Goal: Task Accomplishment & Management: Manage account settings

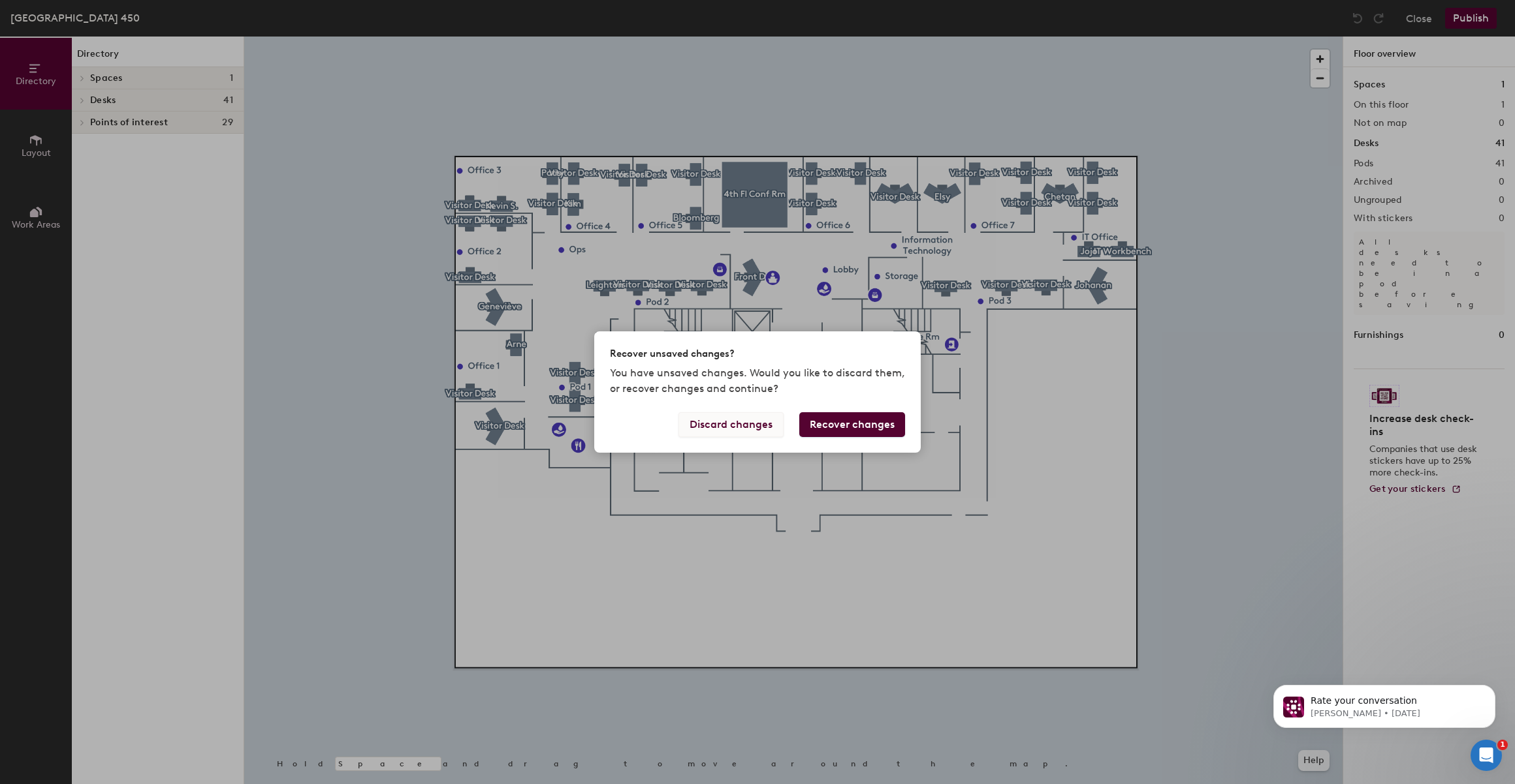
click at [742, 427] on button "Discard changes" at bounding box center [731, 424] width 105 height 24
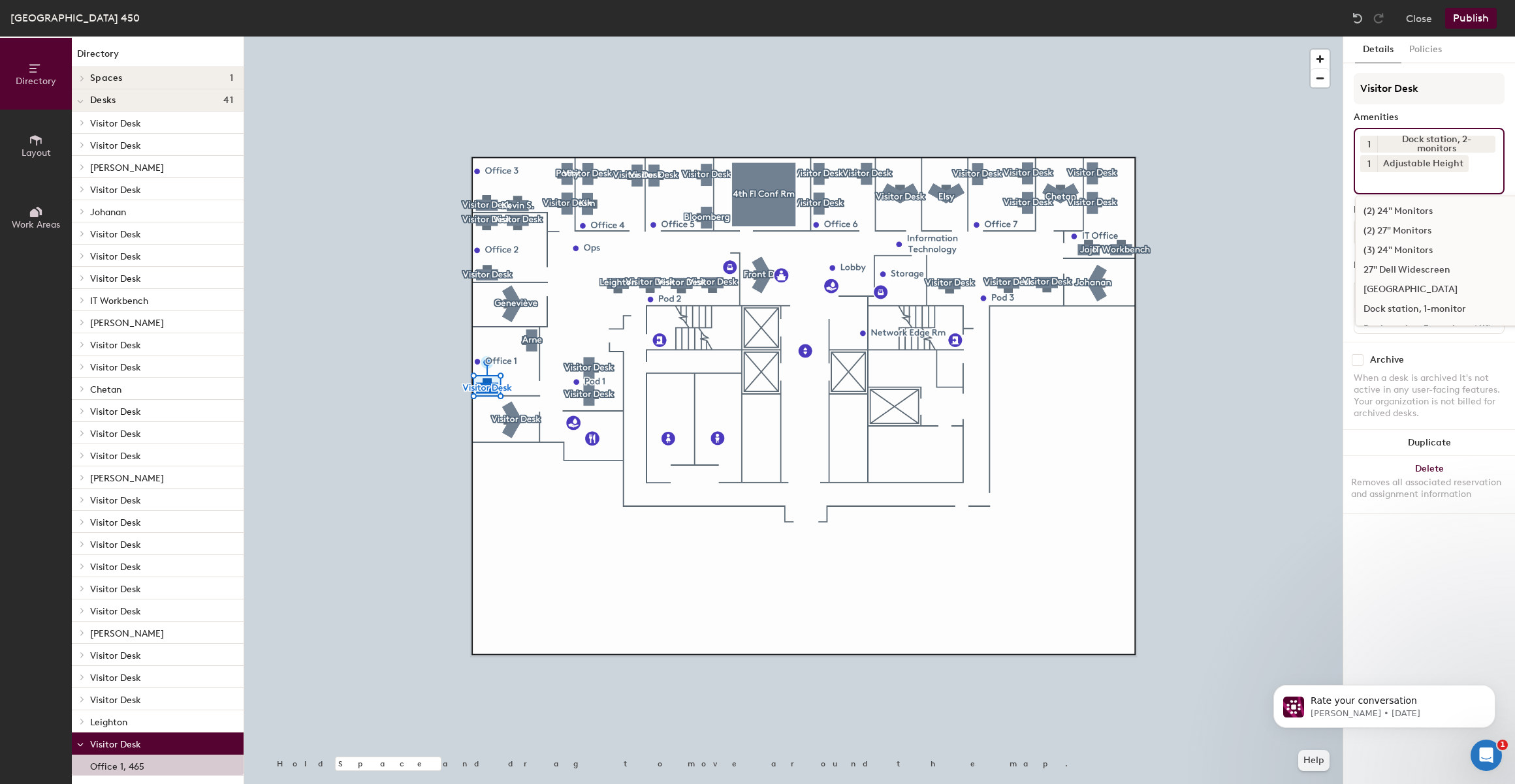
click at [1485, 159] on div "1 Dock station, 2-monitors 1 Adjustable Height (2) 24" Monitors (2) 27" Monitor…" at bounding box center [1429, 161] width 151 height 67
click at [1452, 235] on div "Docking station (Windows and Mac)" at bounding box center [1447, 239] width 185 height 19
click at [1432, 278] on div "Keyboard & Mouse (Windows and Mac)" at bounding box center [1447, 278] width 185 height 19
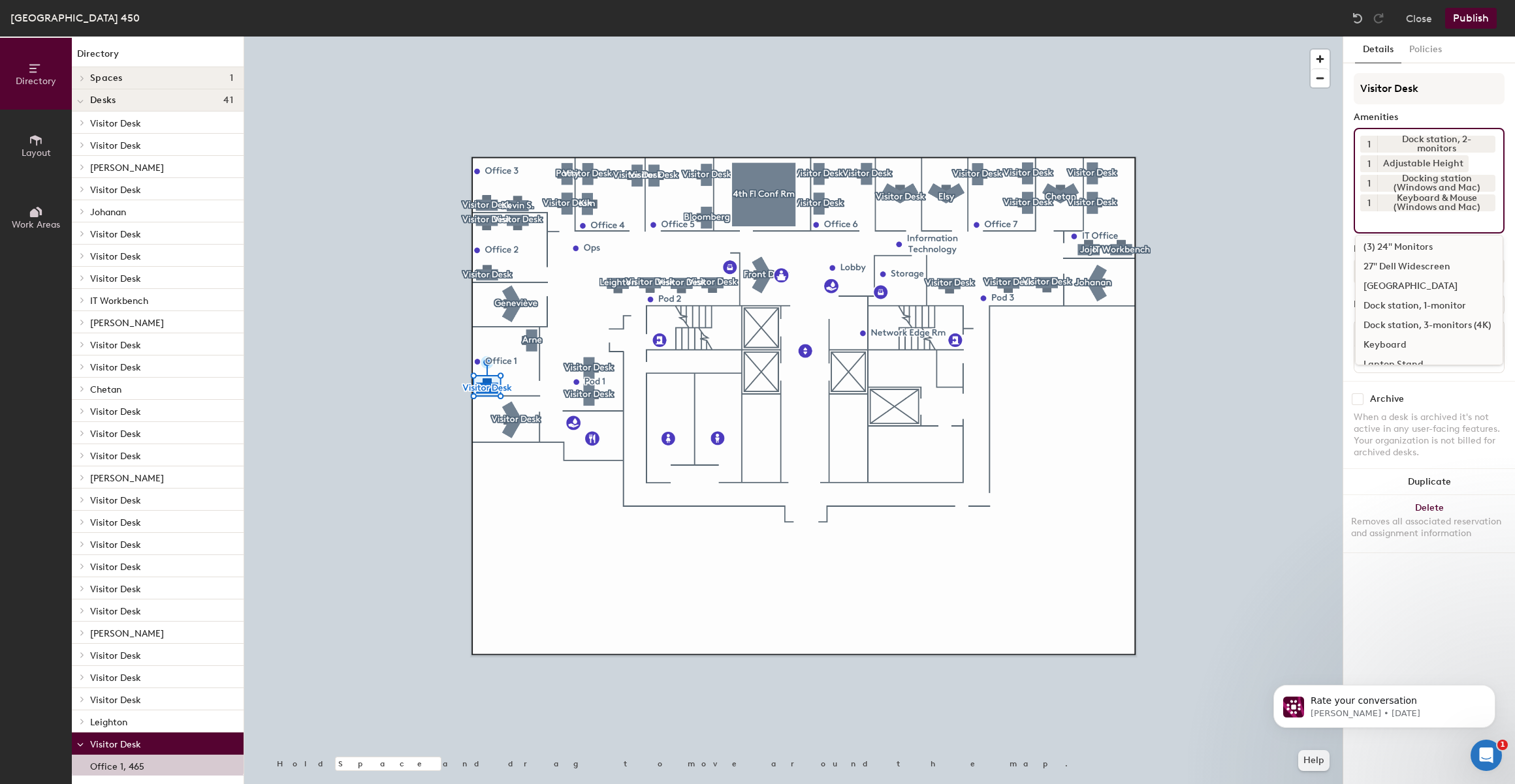
scroll to position [0, 0]
click at [1445, 387] on div "Archive When a desk is archived it's not active in any user-facing features. Yo…" at bounding box center [1429, 428] width 172 height 94
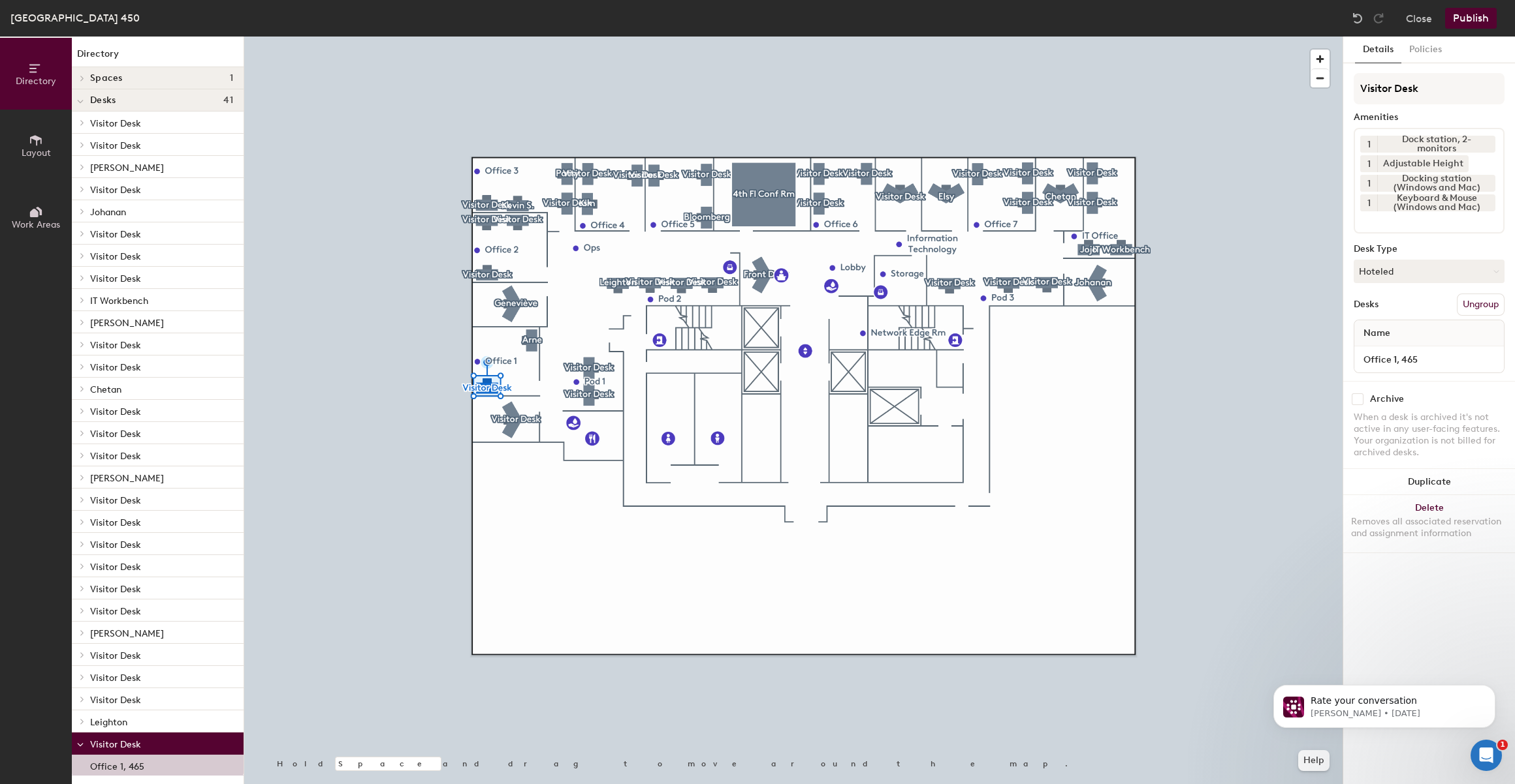
click at [1422, 226] on input at bounding box center [1419, 219] width 117 height 16
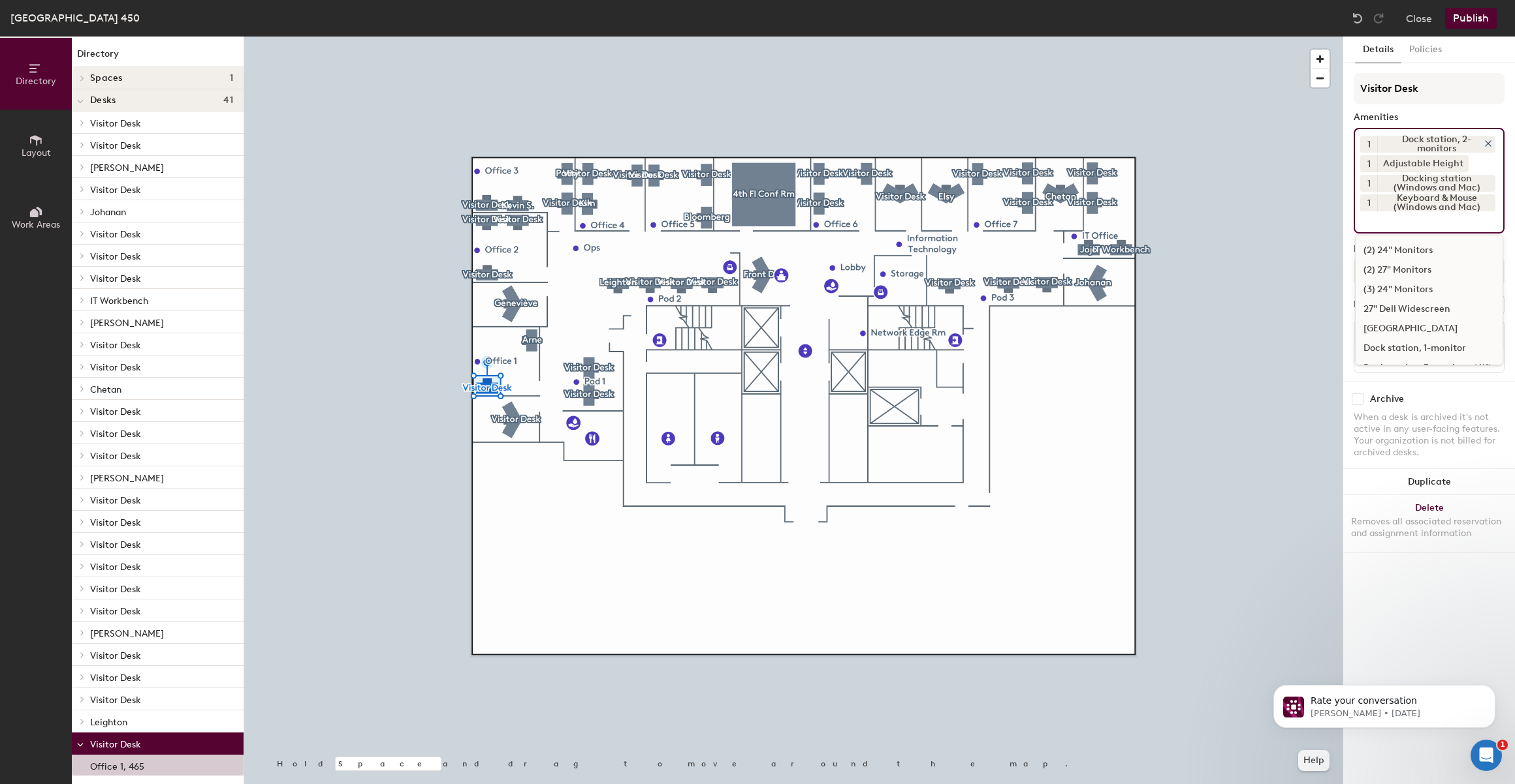
click at [1417, 138] on div "Dock station, 2-monitors" at bounding box center [1436, 145] width 118 height 17
click at [1491, 141] on icon at bounding box center [1488, 143] width 5 height 5
click at [1400, 206] on input at bounding box center [1419, 200] width 117 height 16
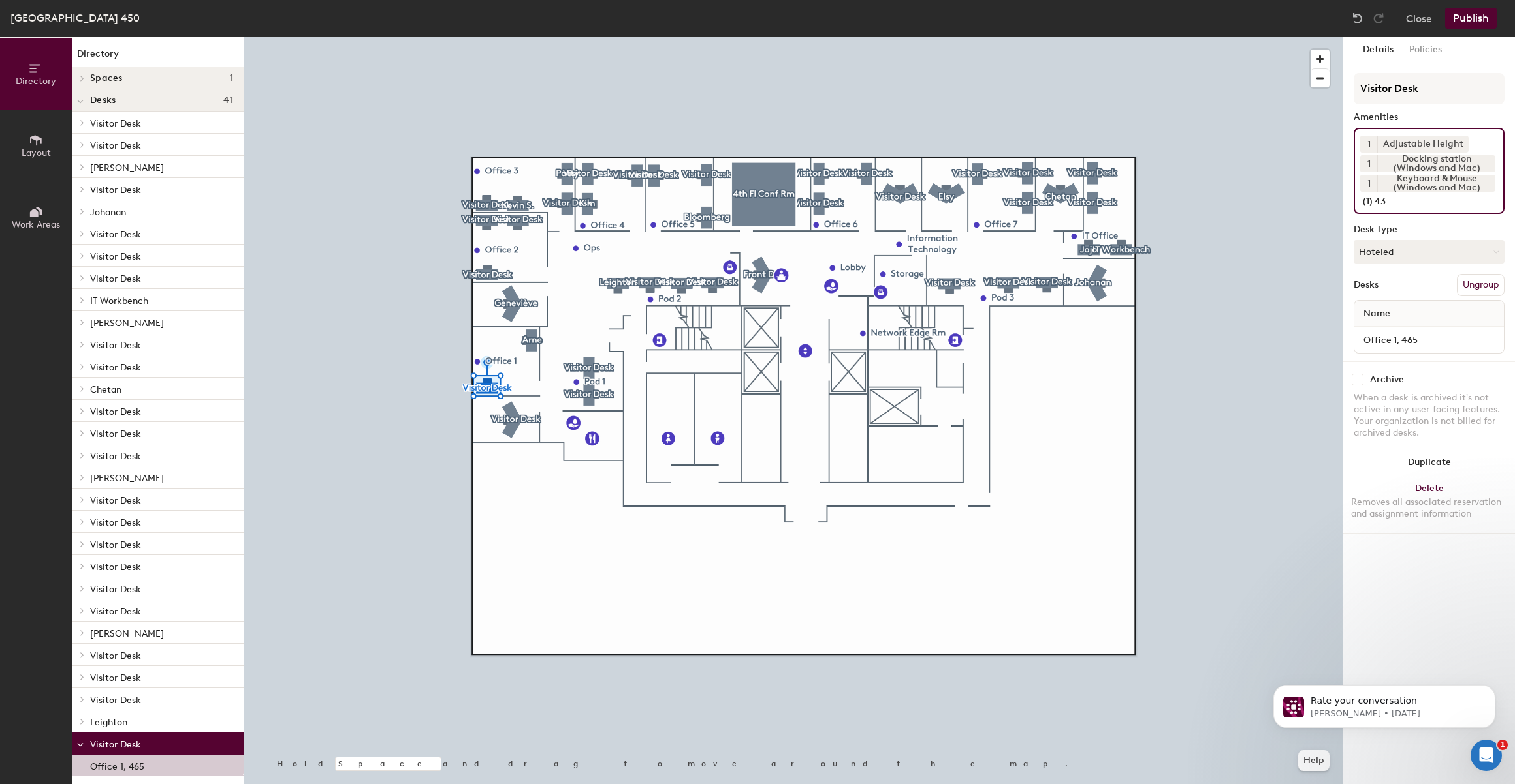
click at [1400, 206] on input "(1) 43" at bounding box center [1421, 200] width 123 height 16
type input "(1) 43"
click at [1485, 141] on div "1 Adjustable Height 1 Docking station (Windows and Mac) 1 Keyboard & Mouse (Win…" at bounding box center [1429, 171] width 151 height 86
click at [1414, 186] on div "Keyboard & Mouse (Windows and Mac)" at bounding box center [1436, 183] width 118 height 17
click at [1407, 201] on input "(1) 43" at bounding box center [1421, 200] width 123 height 16
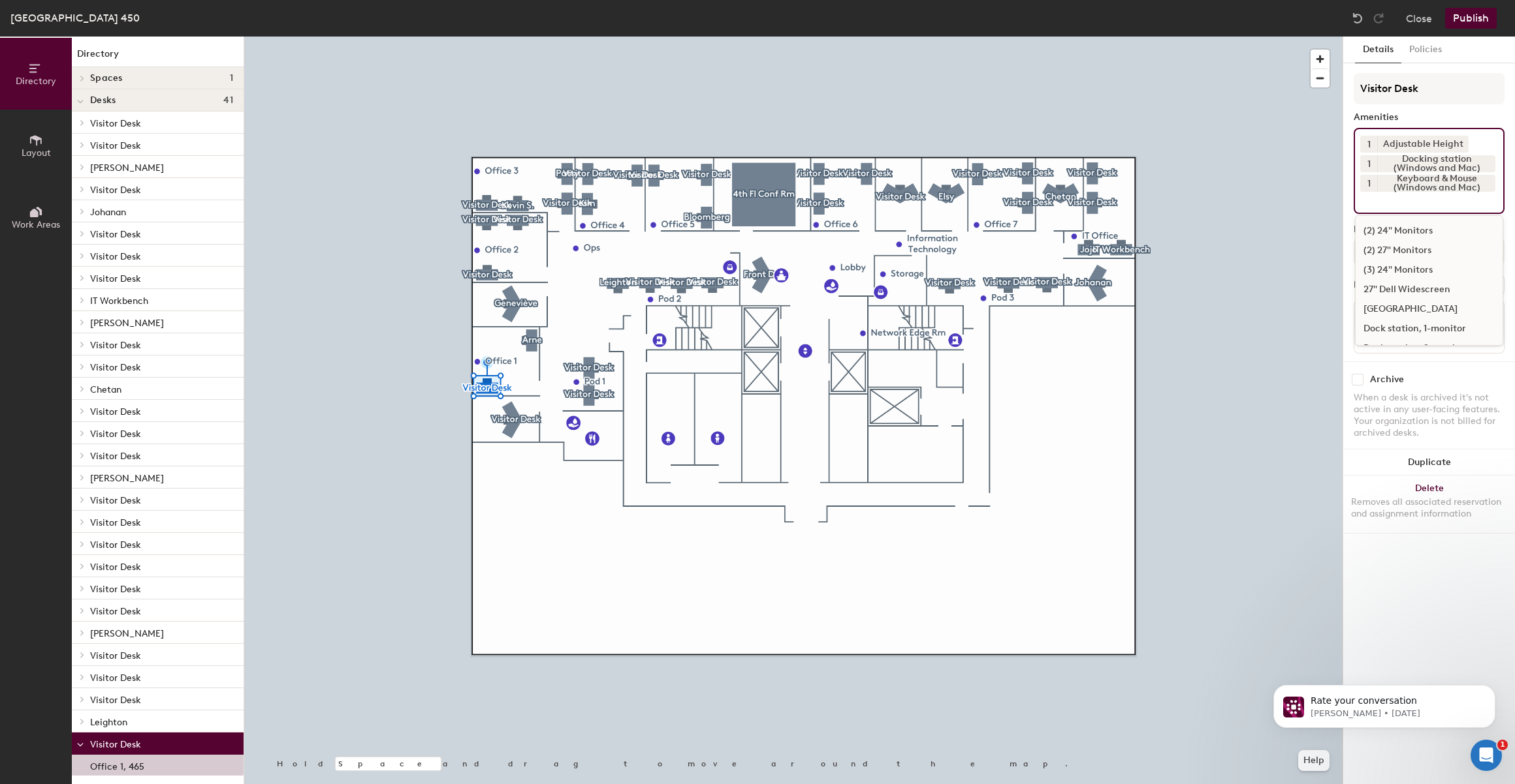
paste input "(1) 43"
type input "(1) 43" Monitor"
click at [1416, 611] on div "Details Policies Visitor Desk Amenities 1 Adjustable Height 1 Docking station (…" at bounding box center [1429, 411] width 172 height 748
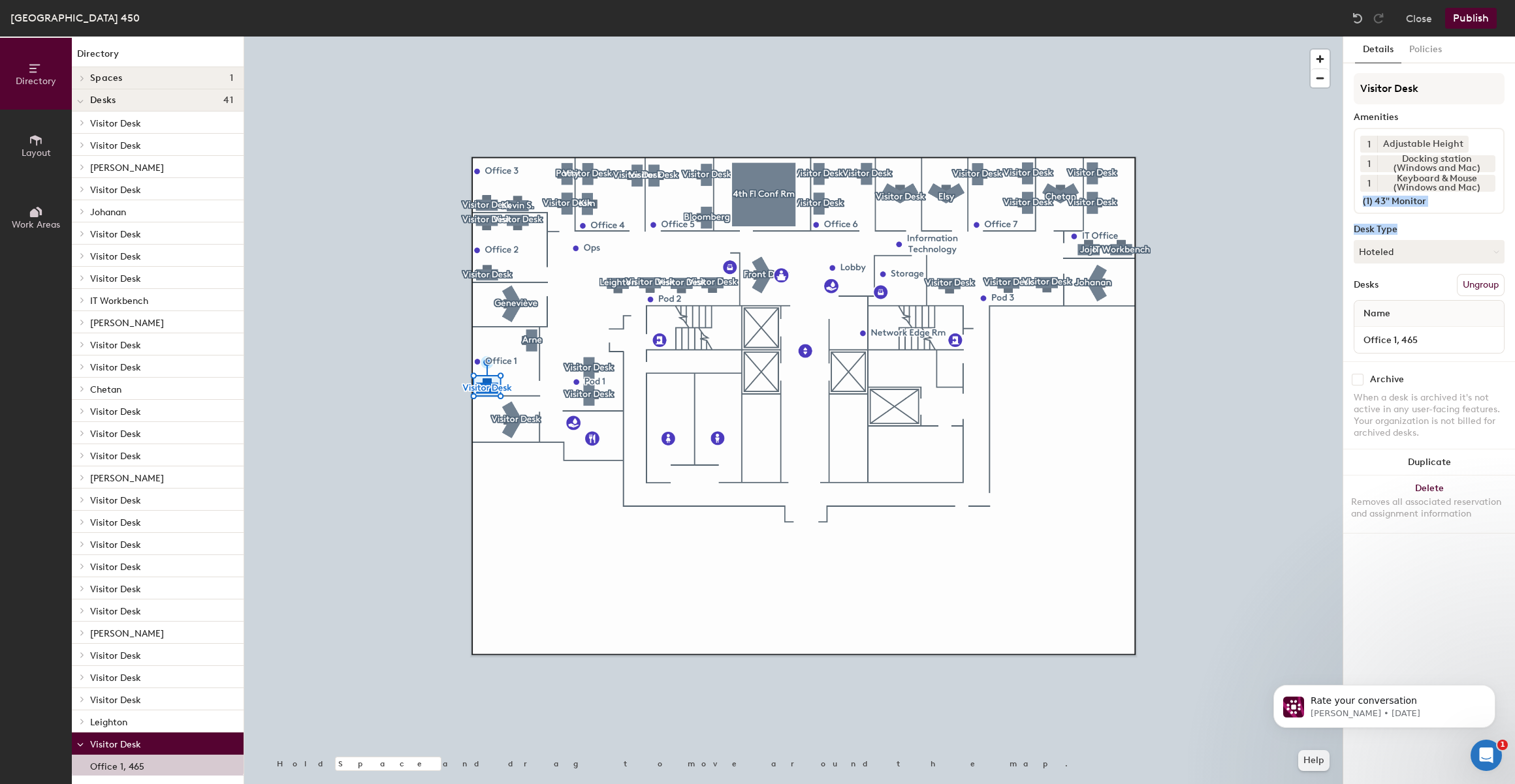
click at [1434, 211] on div "Visitor Desk Amenities 1 Adjustable Height 1 Docking station (Windows and Mac) …" at bounding box center [1429, 217] width 151 height 288
drag, startPoint x: 1433, startPoint y: 211, endPoint x: 1432, endPoint y: 201, distance: 10.0
click at [1432, 201] on input "(1) 43" Monitor" at bounding box center [1421, 200] width 123 height 16
drag, startPoint x: 1431, startPoint y: 201, endPoint x: 1347, endPoint y: 202, distance: 84.0
click at [1347, 202] on div "Details Policies Visitor Desk Amenities 1 Adjustable Height 1 Docking station (…" at bounding box center [1429, 411] width 172 height 748
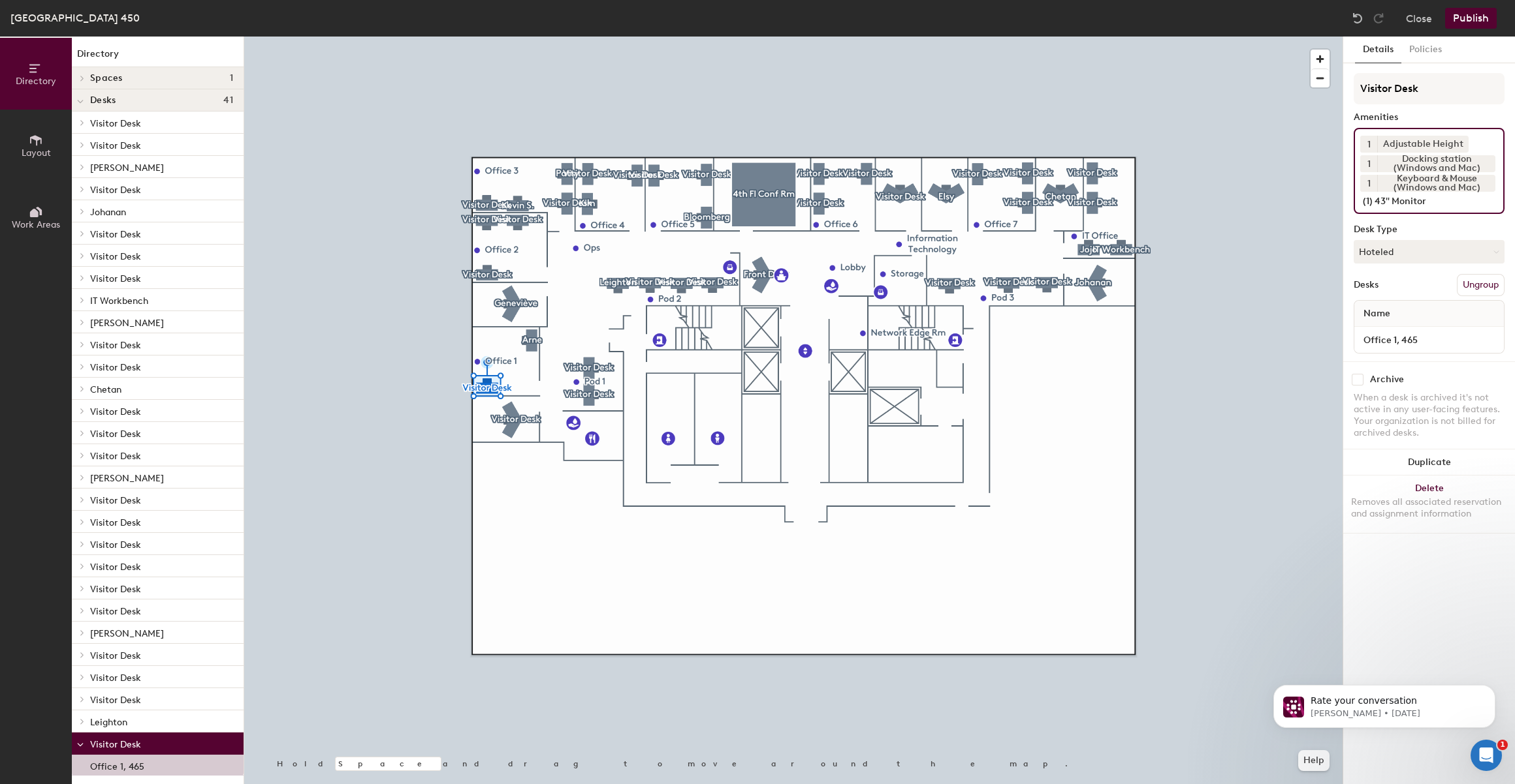
click at [1476, 21] on button "Publish" at bounding box center [1471, 18] width 52 height 21
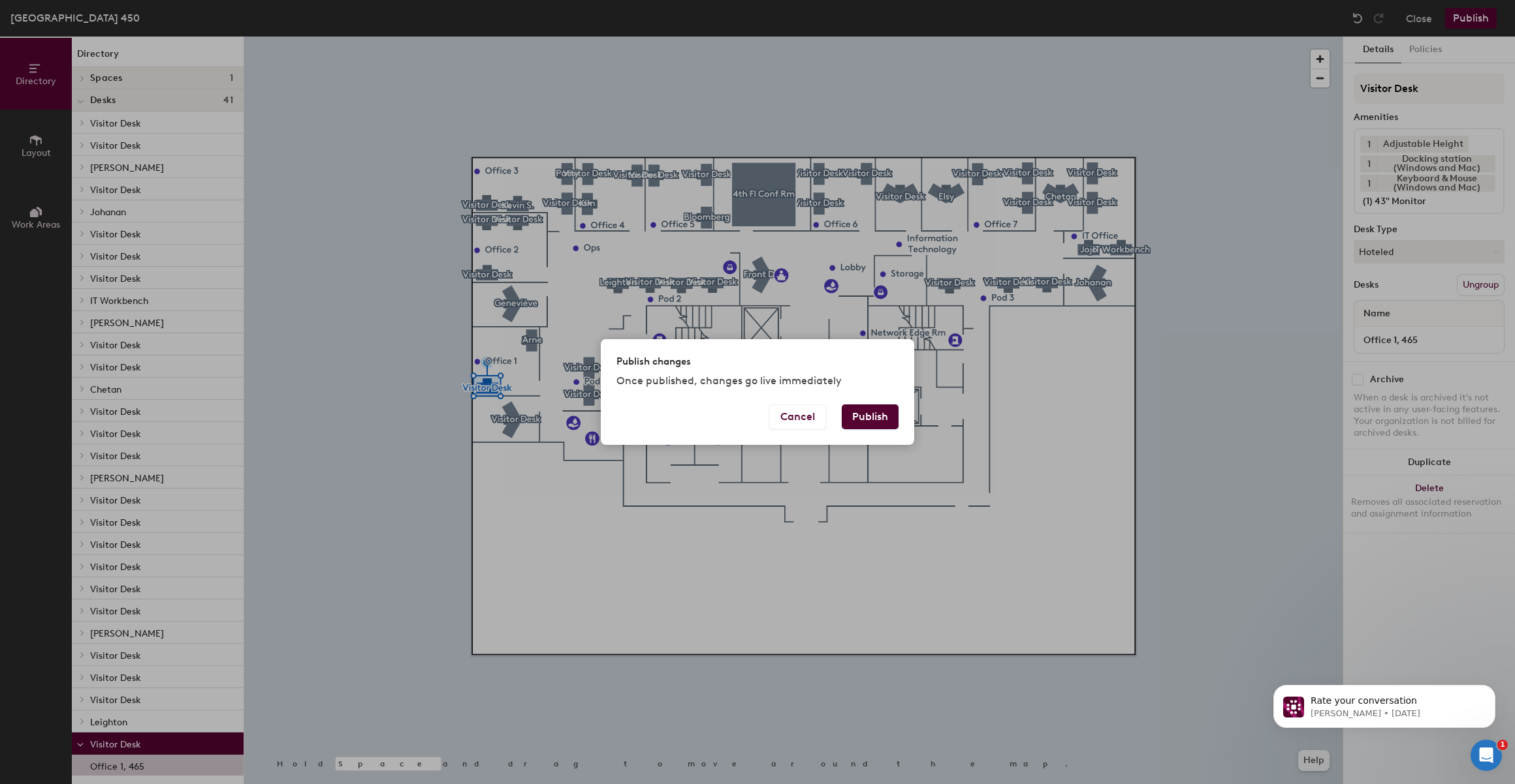
click at [890, 421] on button "Publish" at bounding box center [869, 416] width 57 height 24
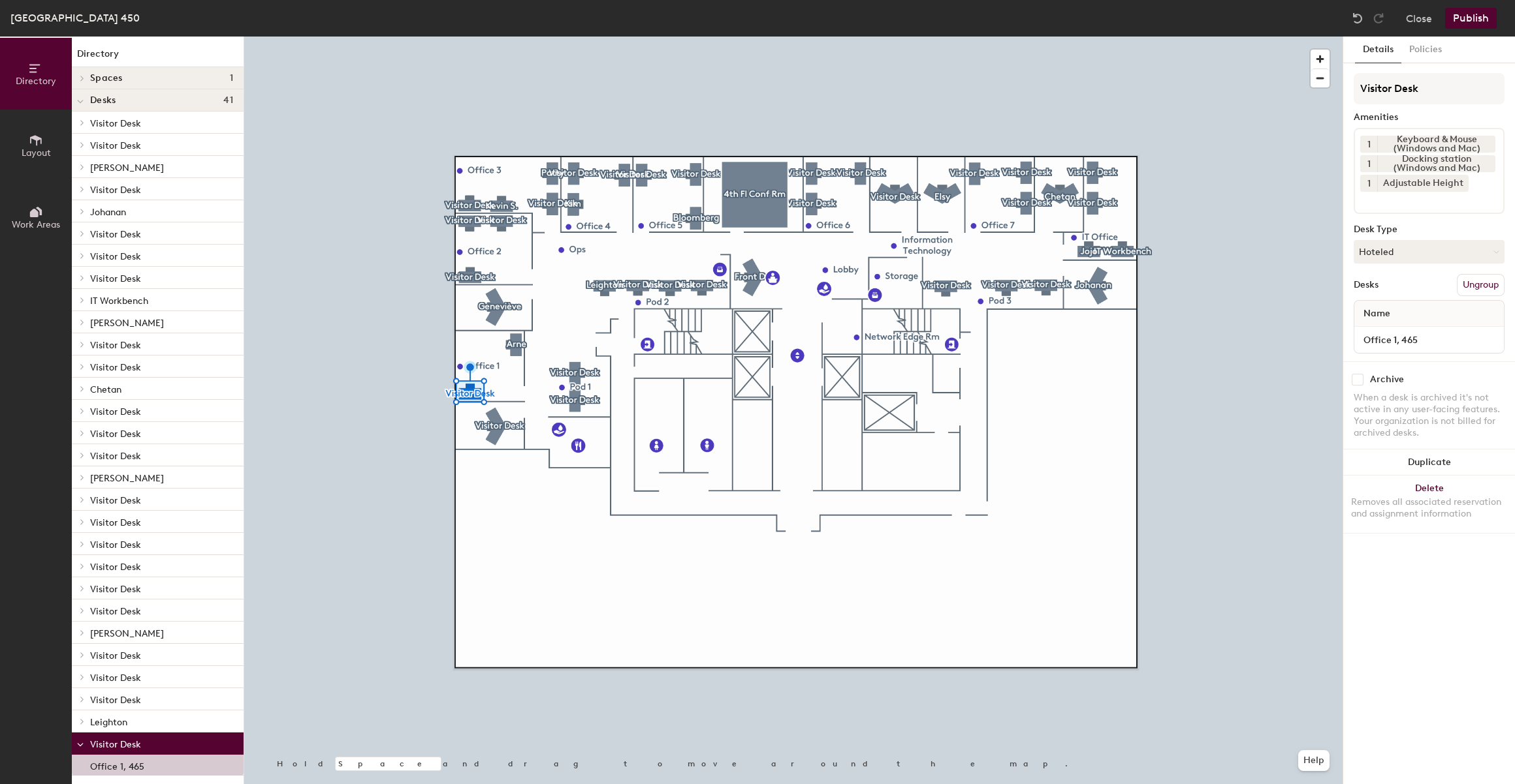
click at [1401, 221] on div "Visitor Desk Amenities 1 Keyboard & Mouse (Windows and Mac) 1 Docking station (…" at bounding box center [1429, 217] width 151 height 288
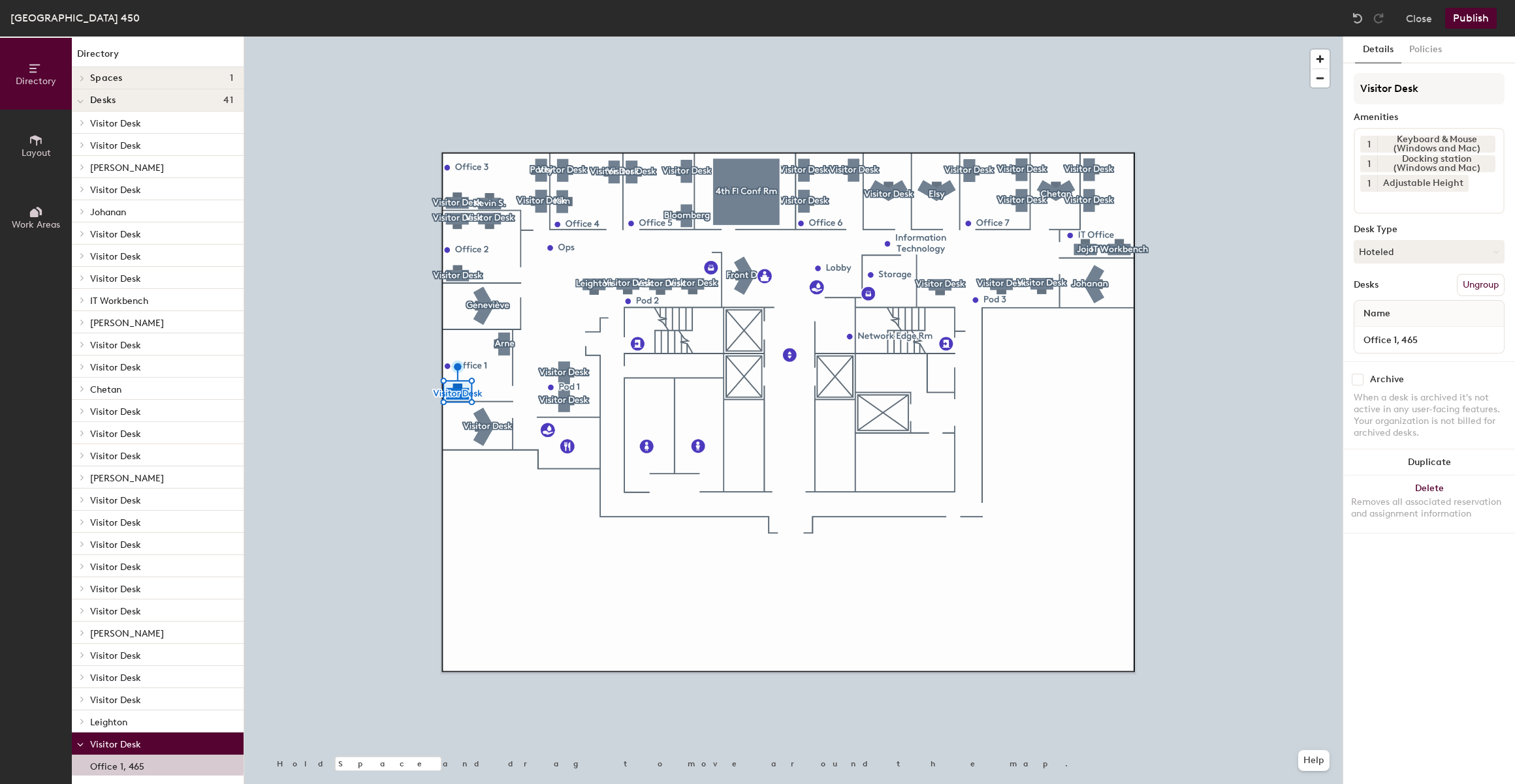
click at [50, 151] on span "Layout" at bounding box center [36, 152] width 30 height 11
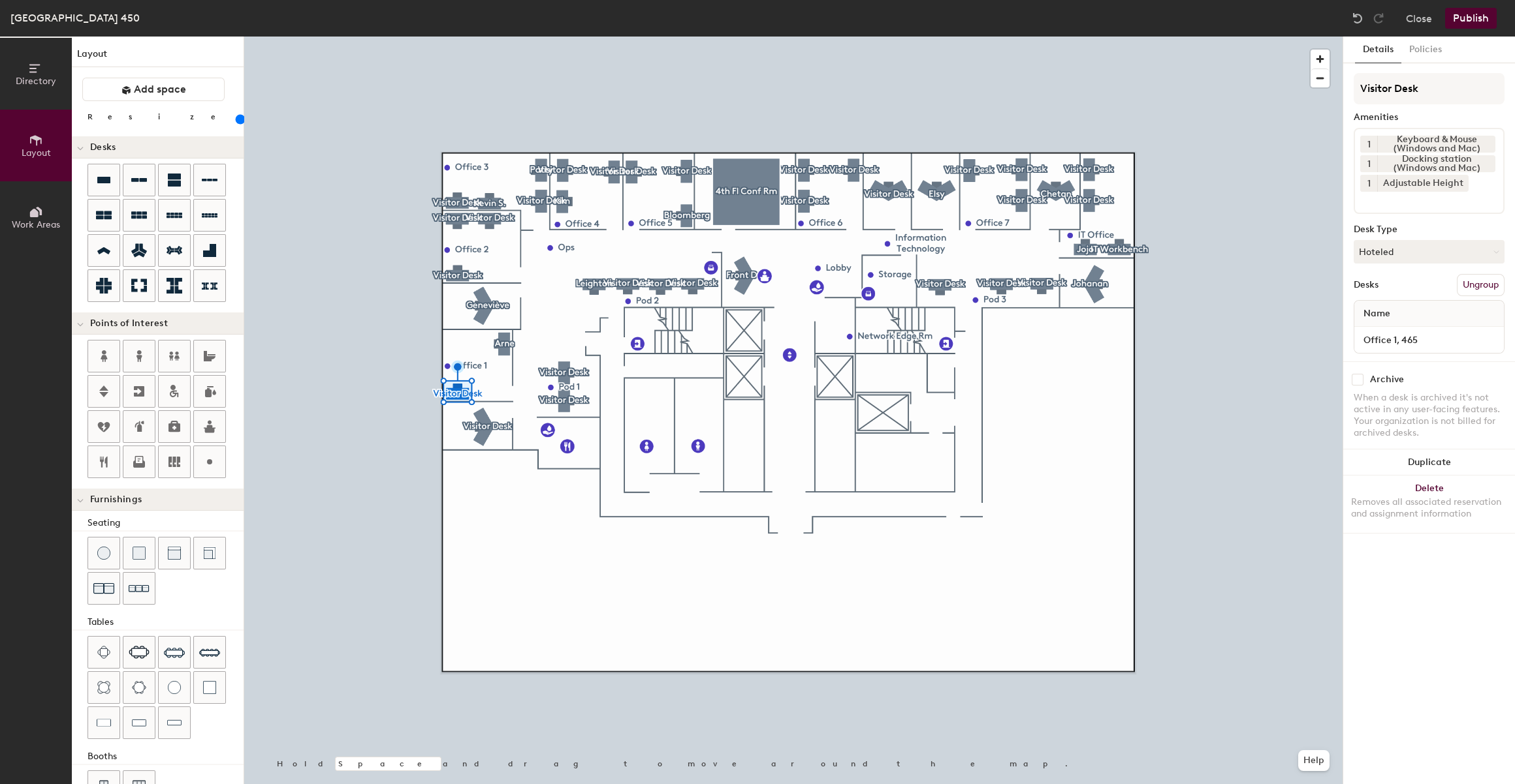
click at [52, 204] on button "Work Areas" at bounding box center [36, 217] width 72 height 72
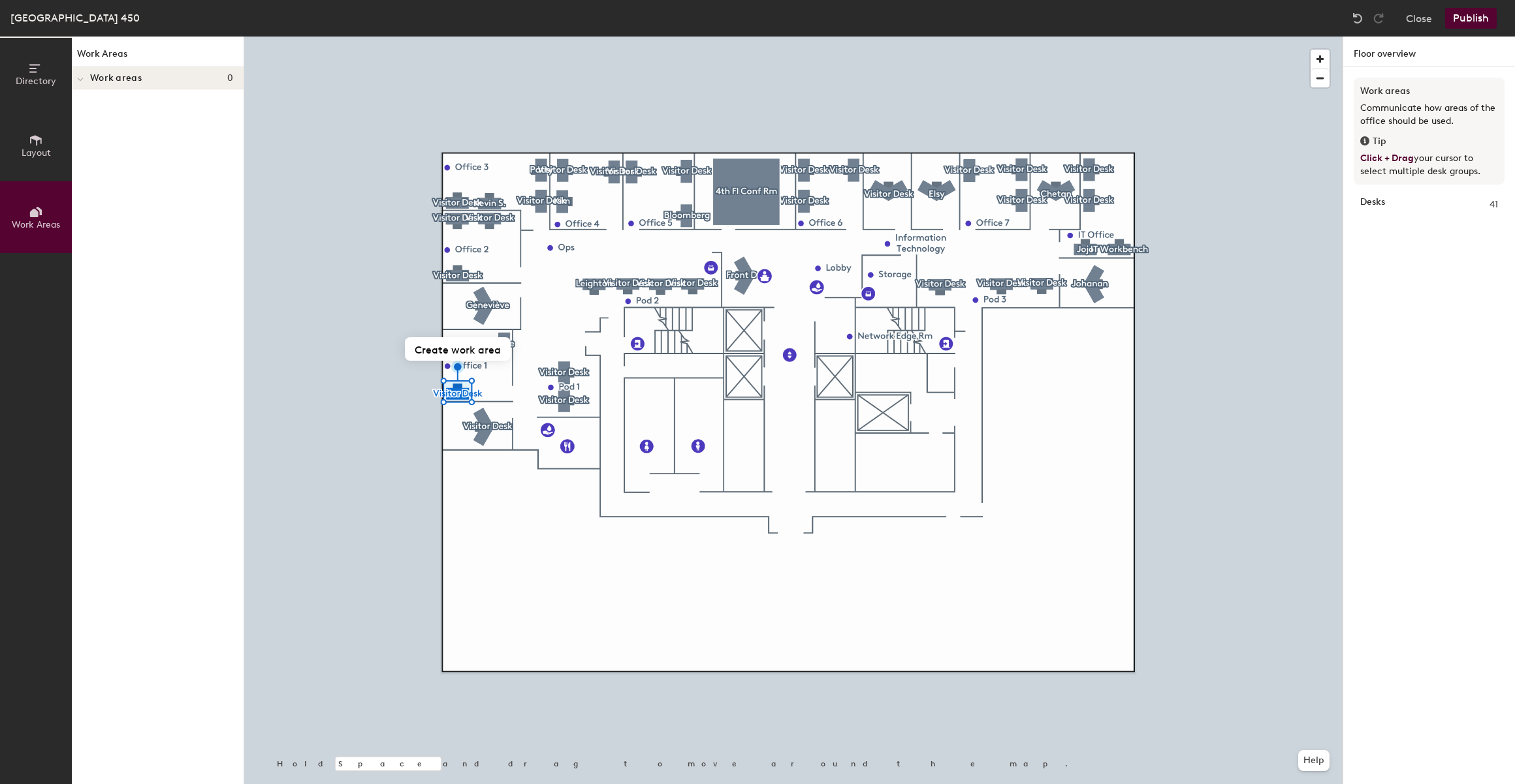
click at [51, 71] on button "Directory" at bounding box center [36, 74] width 72 height 72
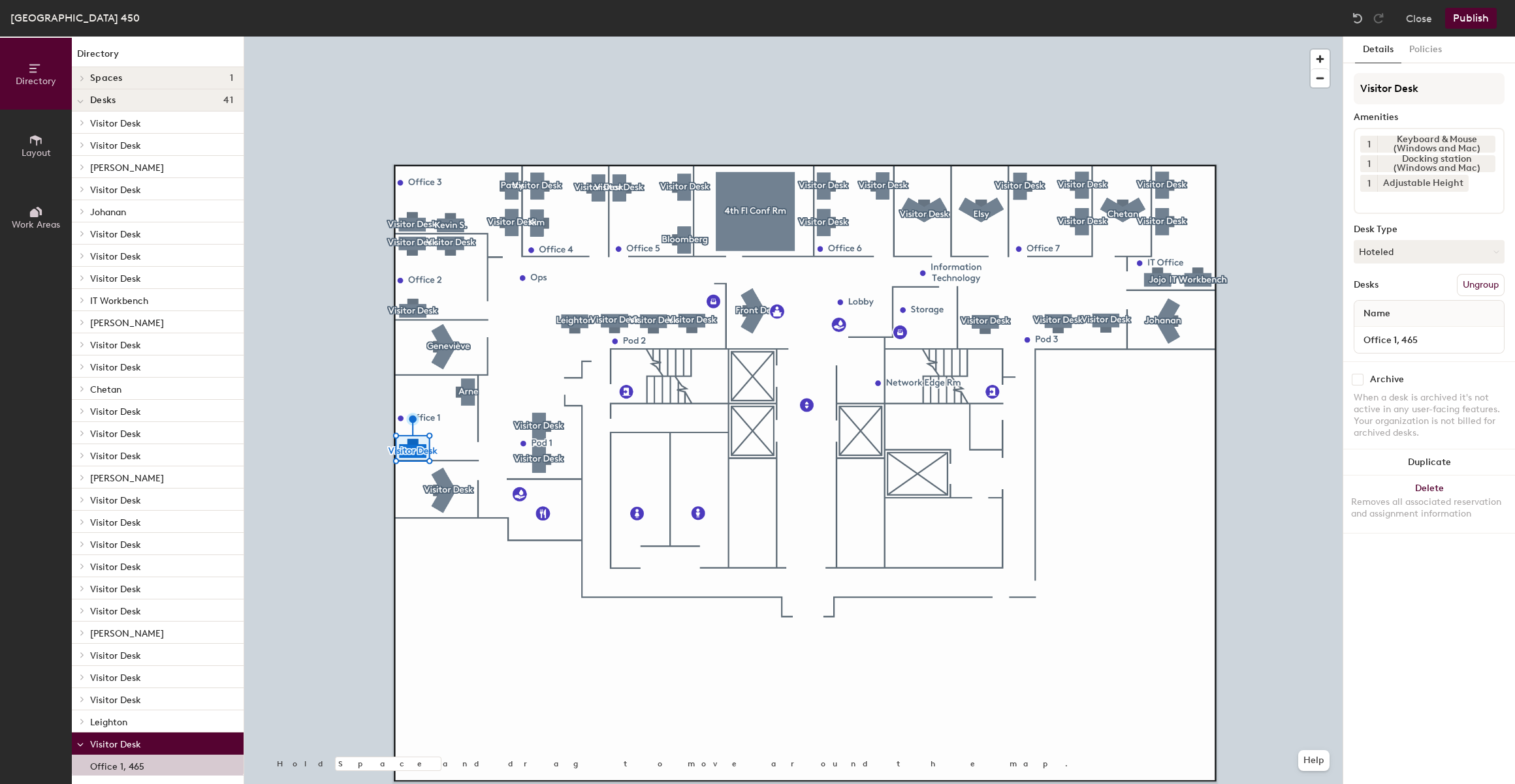
click at [1475, 19] on button "Publish" at bounding box center [1471, 18] width 52 height 21
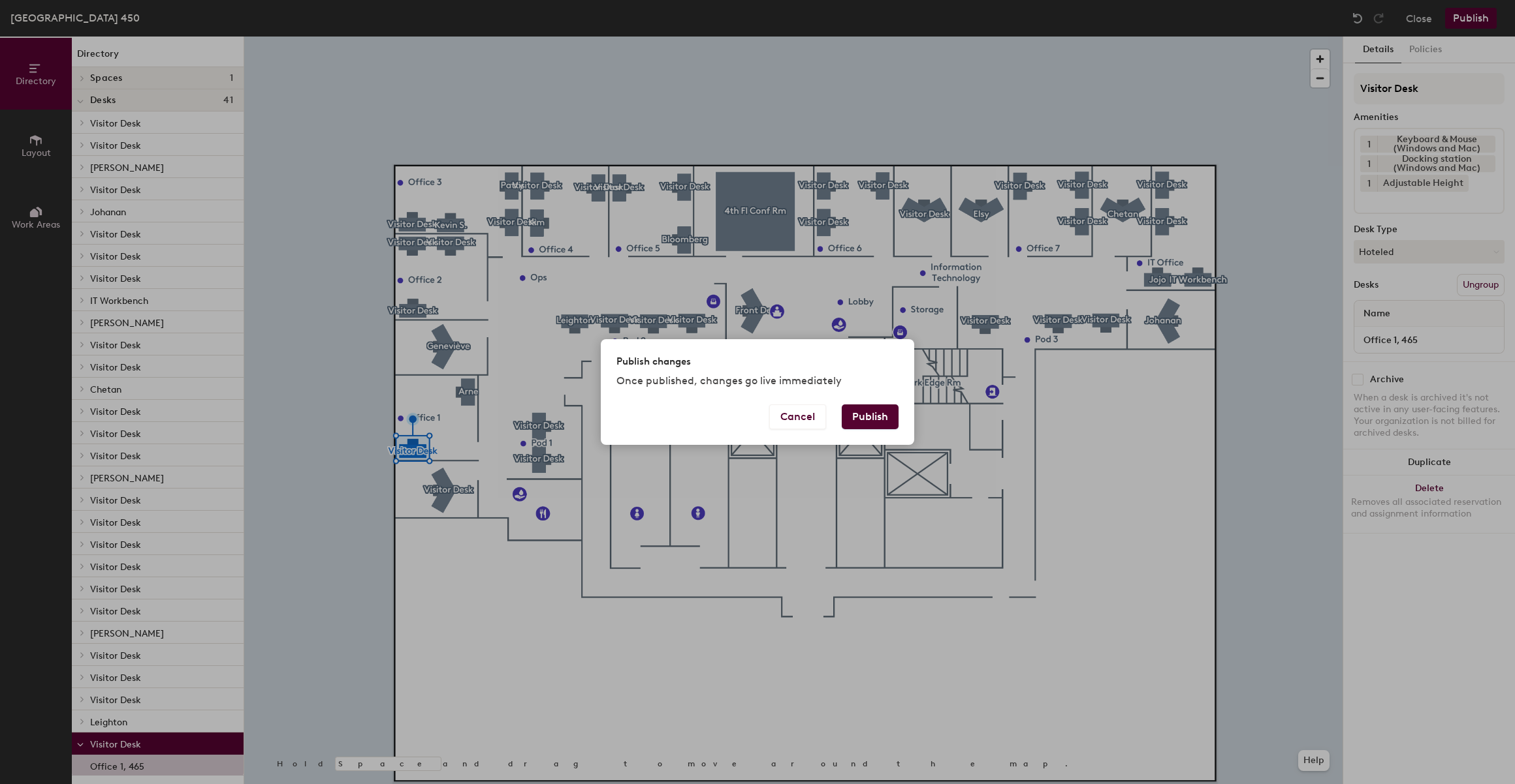
click at [862, 407] on button "Publish" at bounding box center [869, 416] width 57 height 24
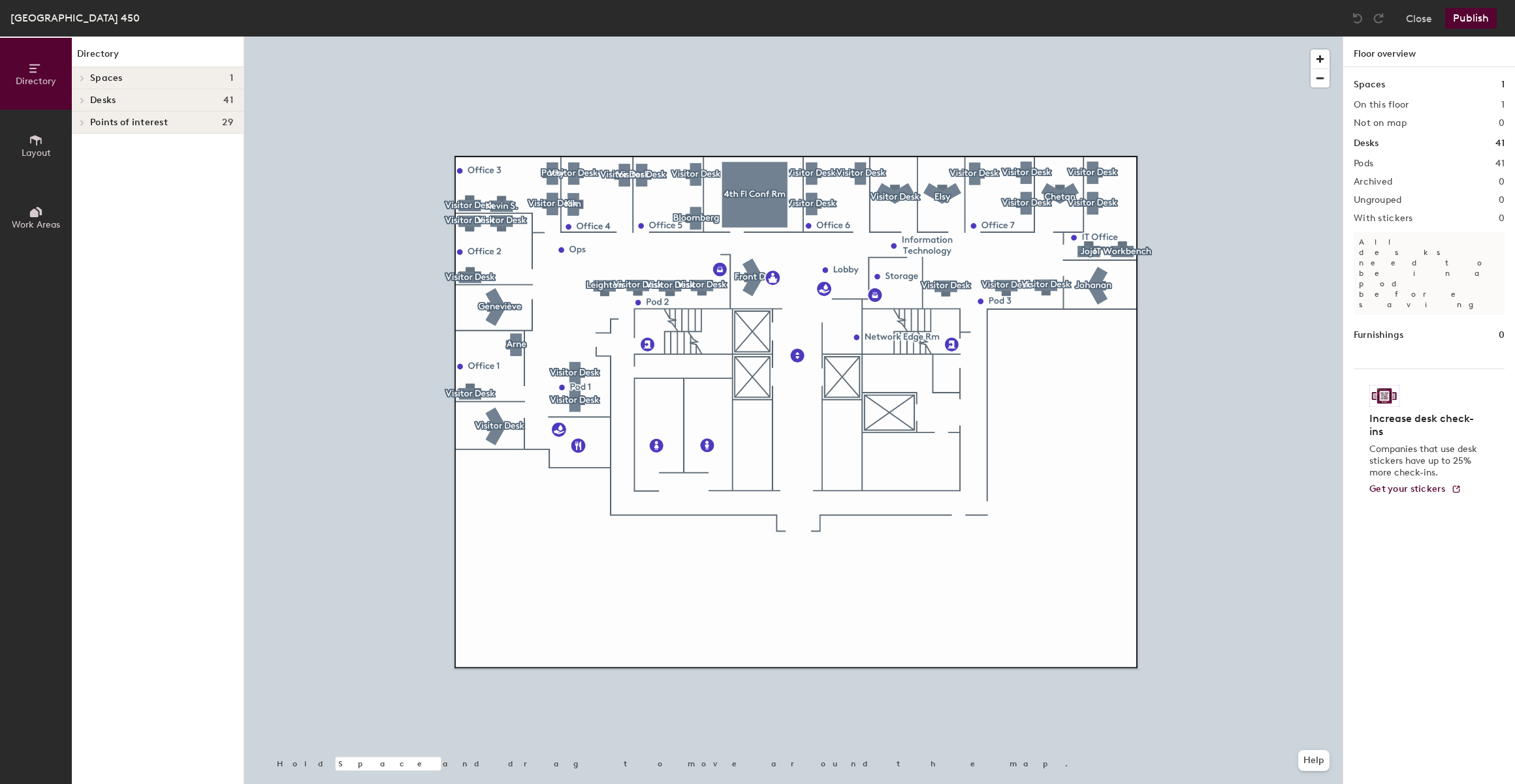
click at [468, 37] on div at bounding box center [793, 37] width 1098 height 0
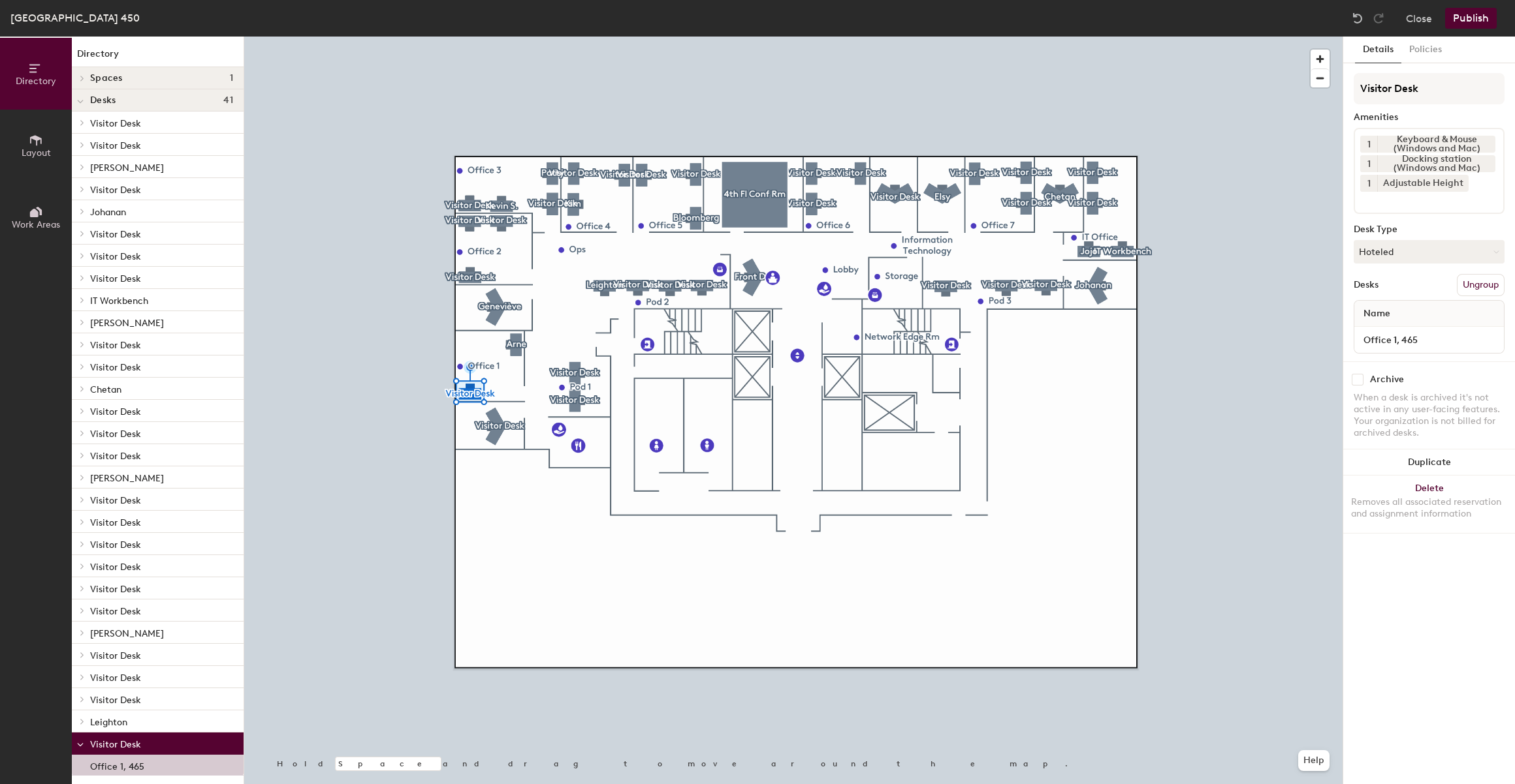
click at [1396, 52] on button "Details" at bounding box center [1378, 50] width 46 height 27
click at [1409, 54] on button "Policies" at bounding box center [1425, 50] width 48 height 27
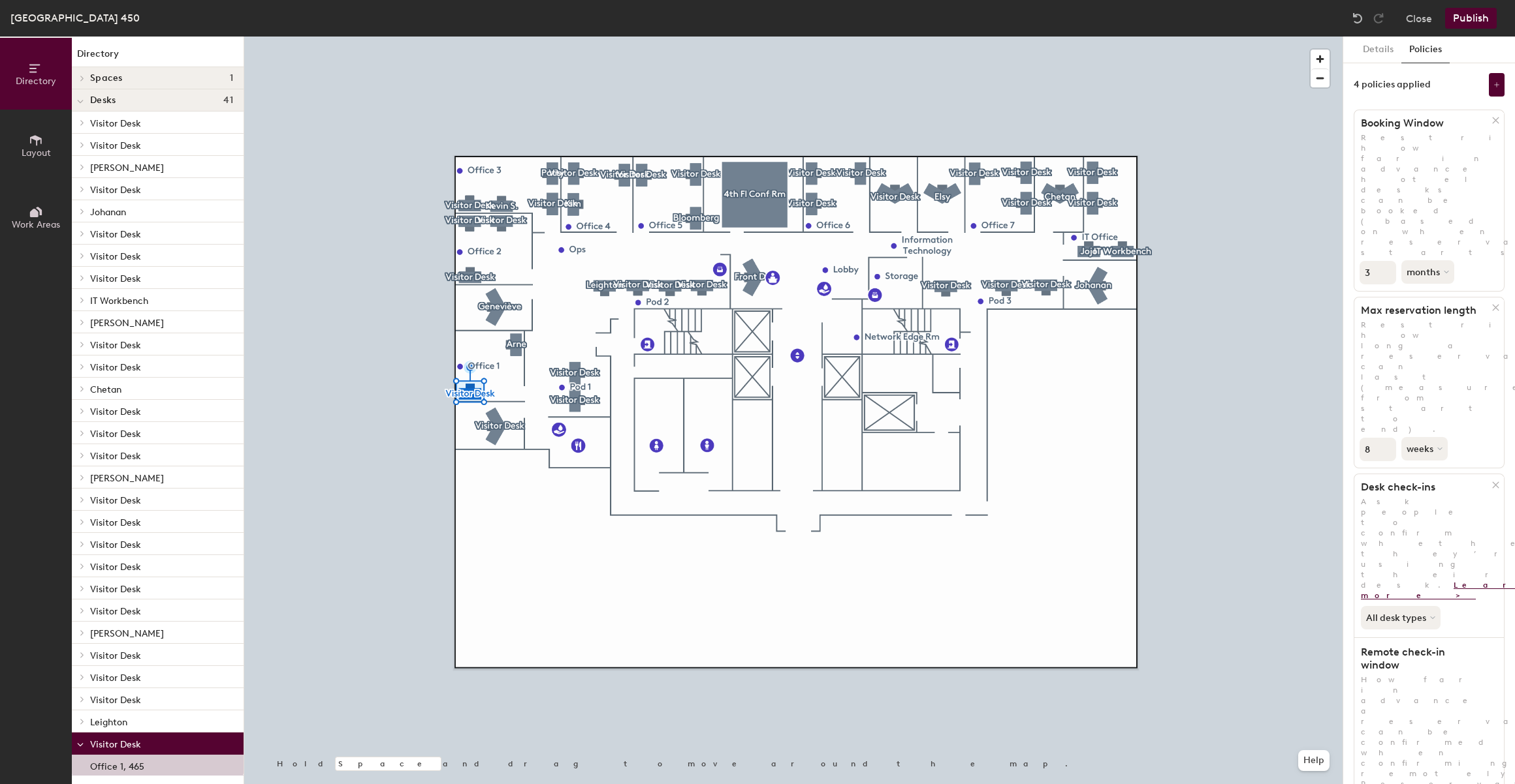
click at [1362, 580] on link "Learn more >" at bounding box center [1452, 590] width 184 height 19
click at [1368, 62] on button "Details" at bounding box center [1378, 50] width 46 height 27
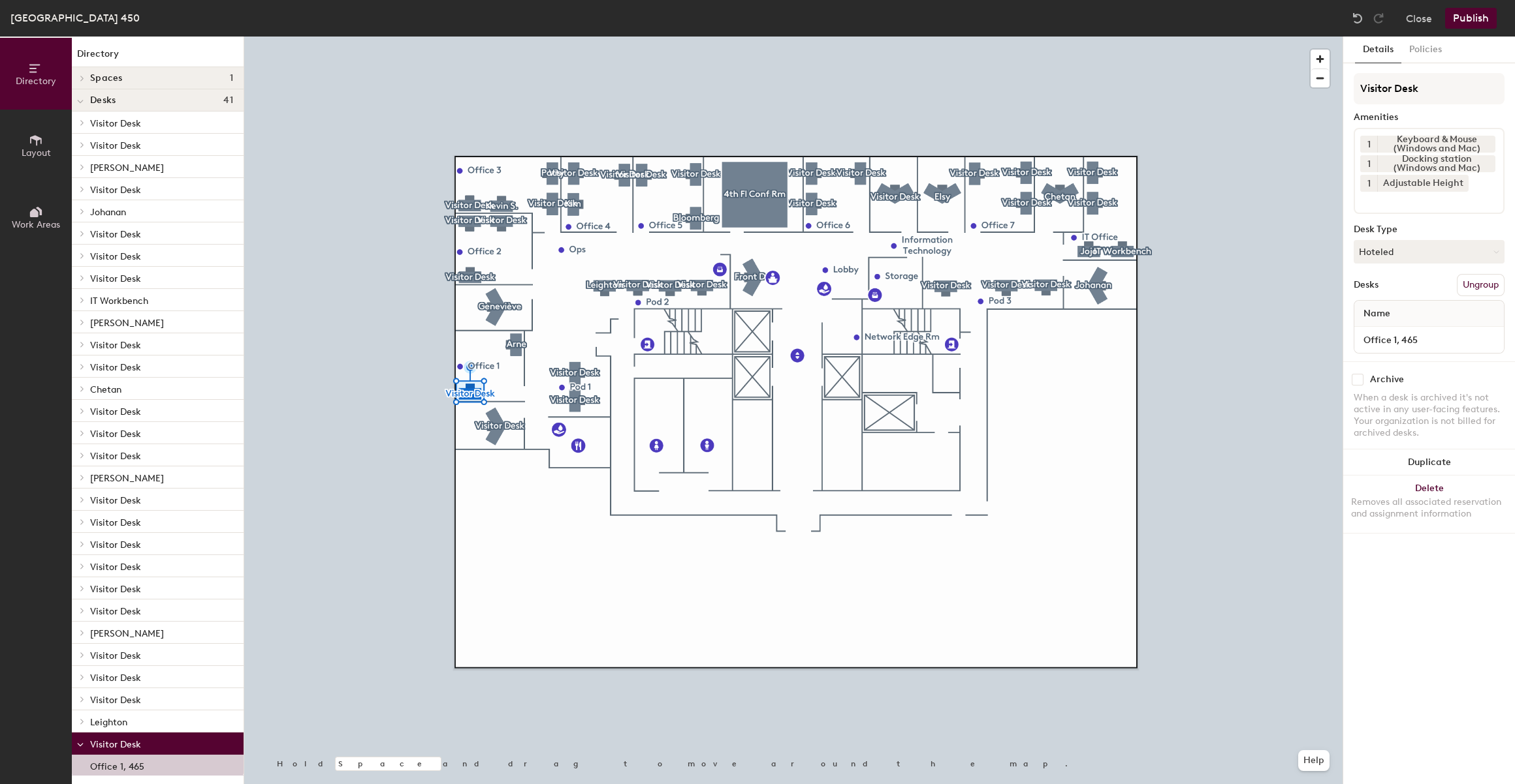
click at [49, 221] on span "Work Areas" at bounding box center [35, 224] width 48 height 11
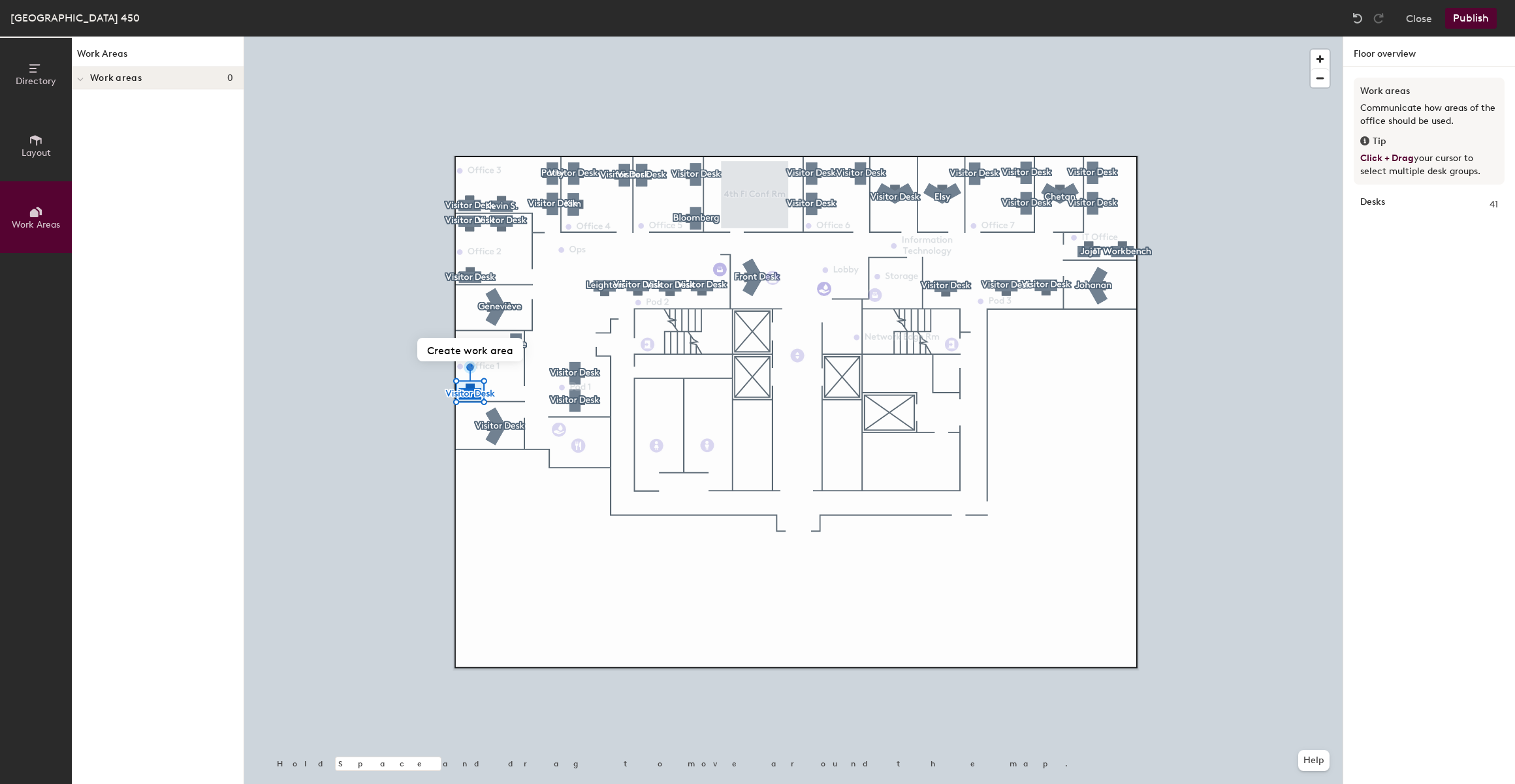
click at [50, 152] on span "Layout" at bounding box center [36, 152] width 30 height 11
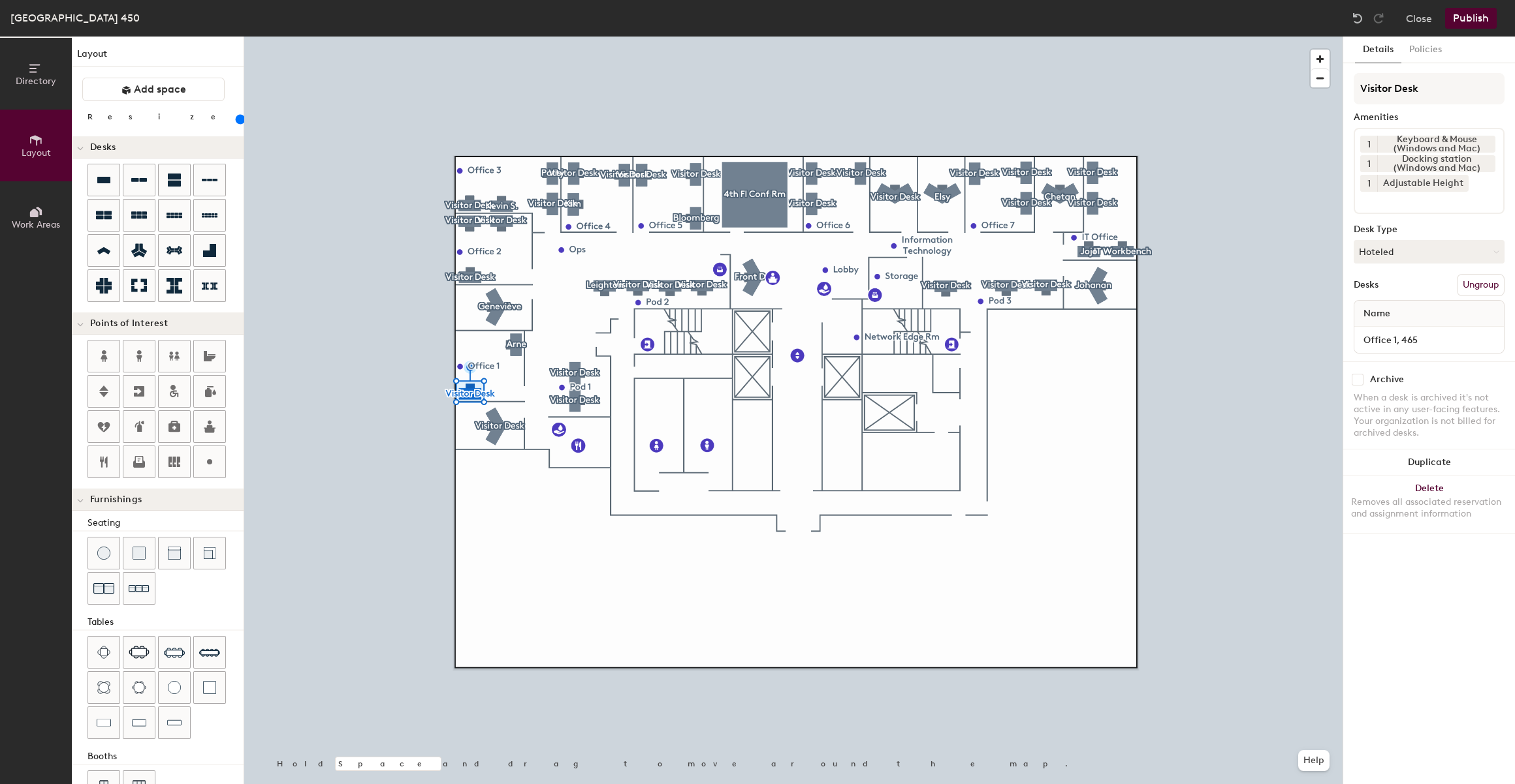
click at [47, 67] on button "Directory" at bounding box center [36, 74] width 72 height 72
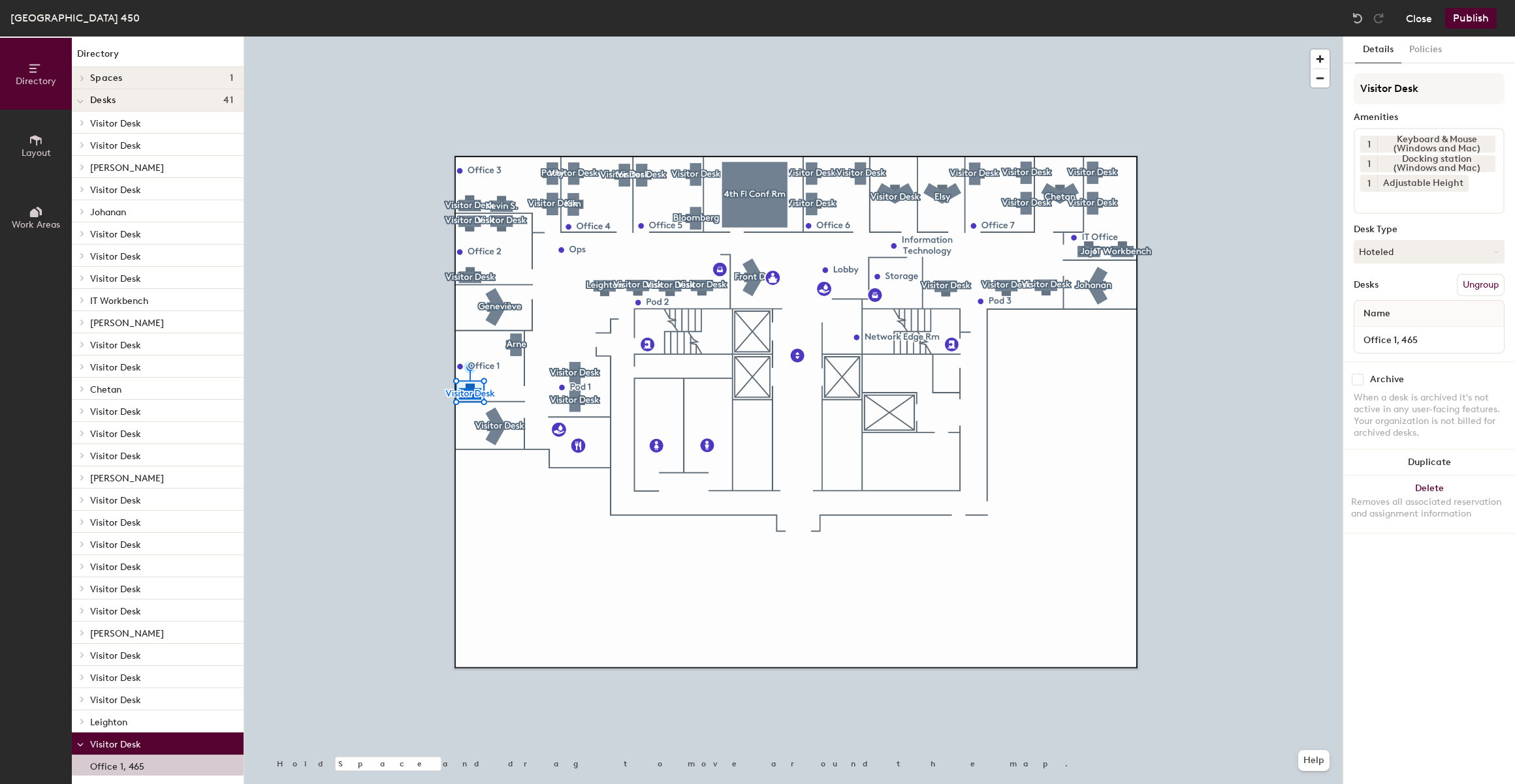
click at [1411, 14] on button "Close" at bounding box center [1419, 18] width 26 height 21
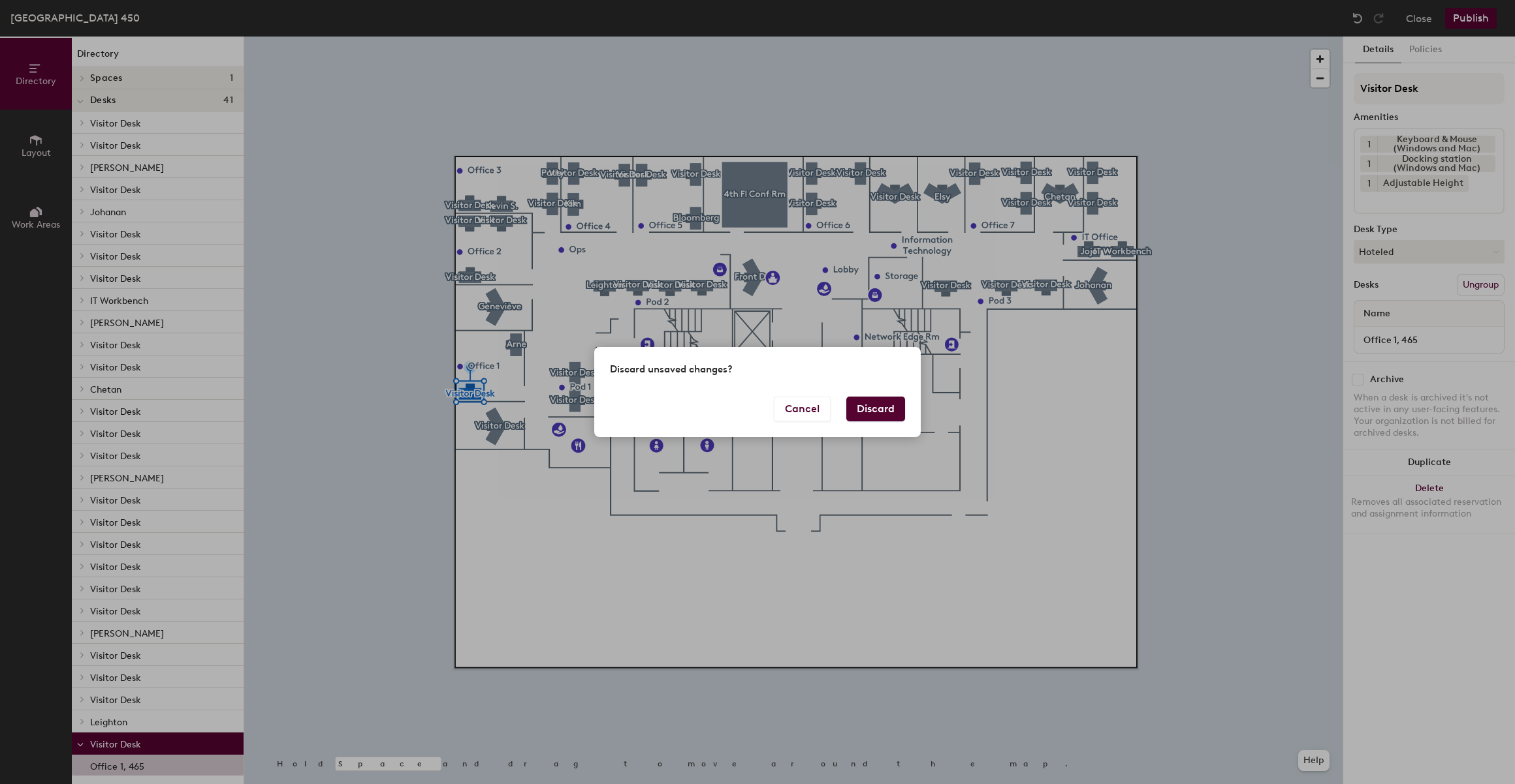
click at [864, 412] on button "Discard" at bounding box center [876, 409] width 59 height 24
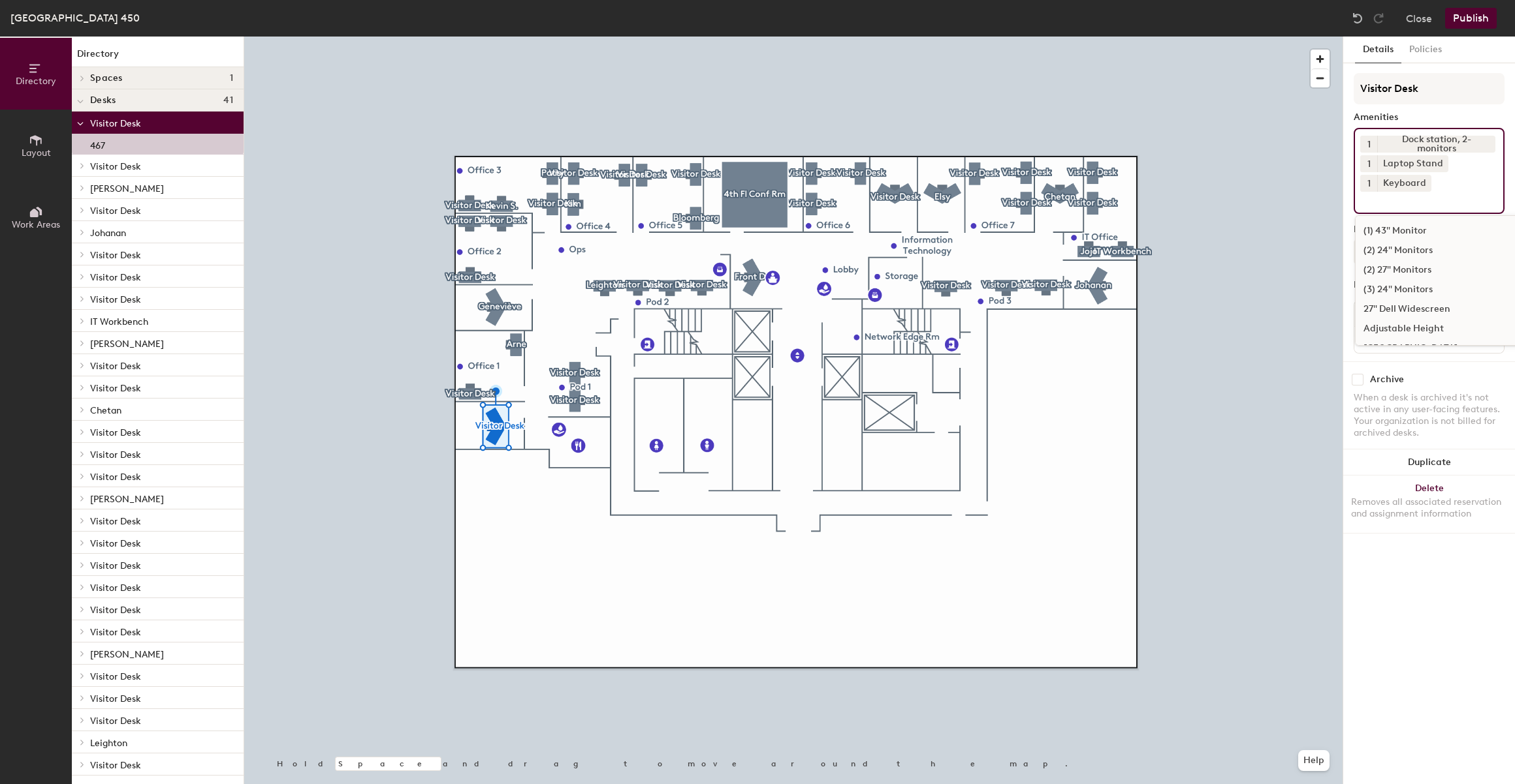
click at [1438, 204] on input at bounding box center [1419, 200] width 117 height 16
click at [1423, 234] on div "(1) 43" Monitor" at bounding box center [1447, 231] width 185 height 19
click at [1449, 142] on div "Dock station, 2-monitors" at bounding box center [1436, 145] width 118 height 17
click at [1493, 141] on icon at bounding box center [1488, 143] width 9 height 9
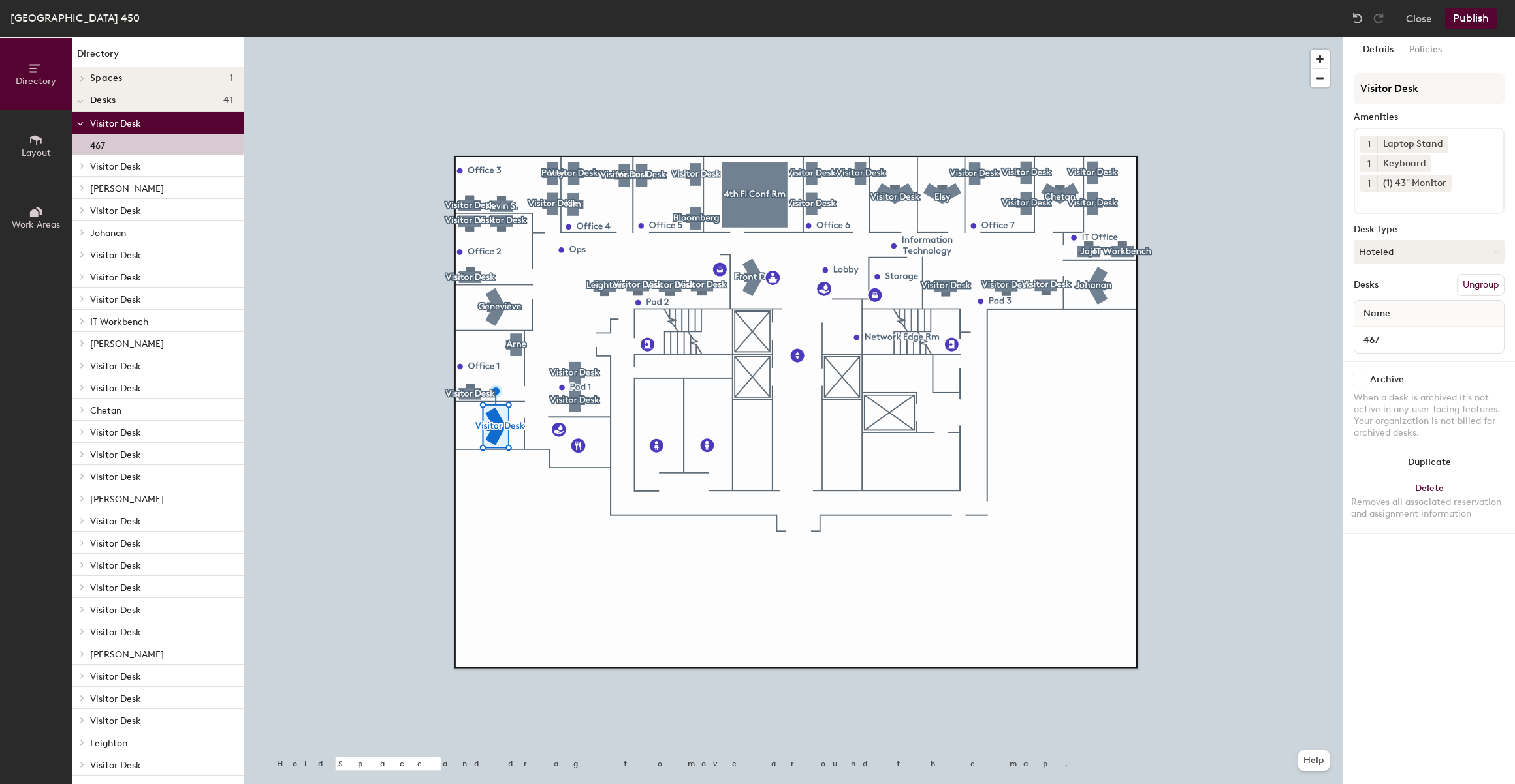
click at [1461, 196] on input at bounding box center [1419, 200] width 117 height 16
click at [1406, 151] on div "Laptop Stand" at bounding box center [1412, 145] width 71 height 17
click at [1421, 163] on icon at bounding box center [1424, 163] width 9 height 9
click at [1419, 190] on div "1 Laptop Stand 1 (1) 43" Monitor" at bounding box center [1429, 161] width 151 height 67
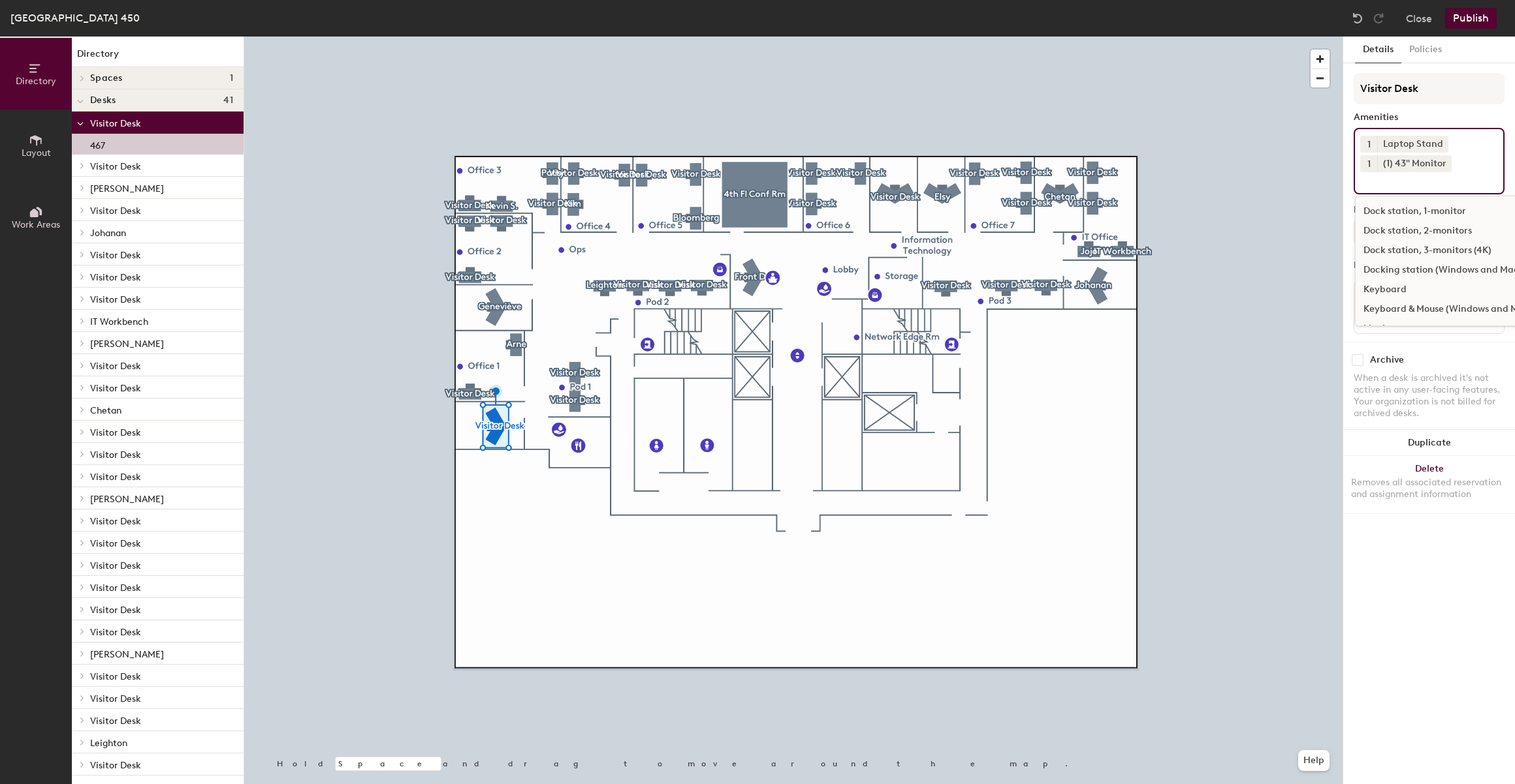
scroll to position [33, 0]
click at [1432, 268] on div "[GEOGRAPHIC_DATA]" at bounding box center [1447, 275] width 185 height 19
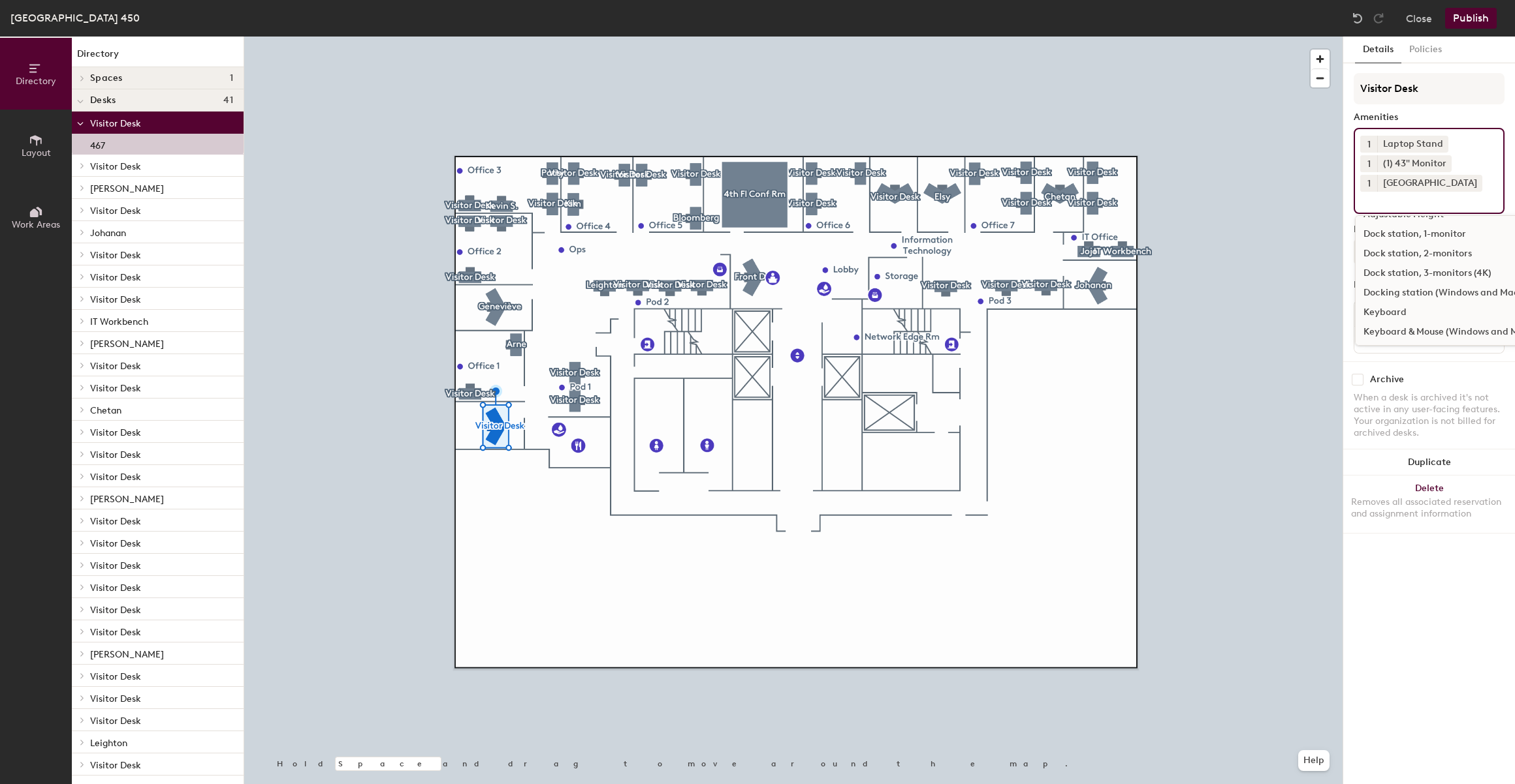
scroll to position [109, 0]
click at [1434, 319] on div "Keyboard & Mouse (Windows and Mac)" at bounding box center [1447, 317] width 185 height 19
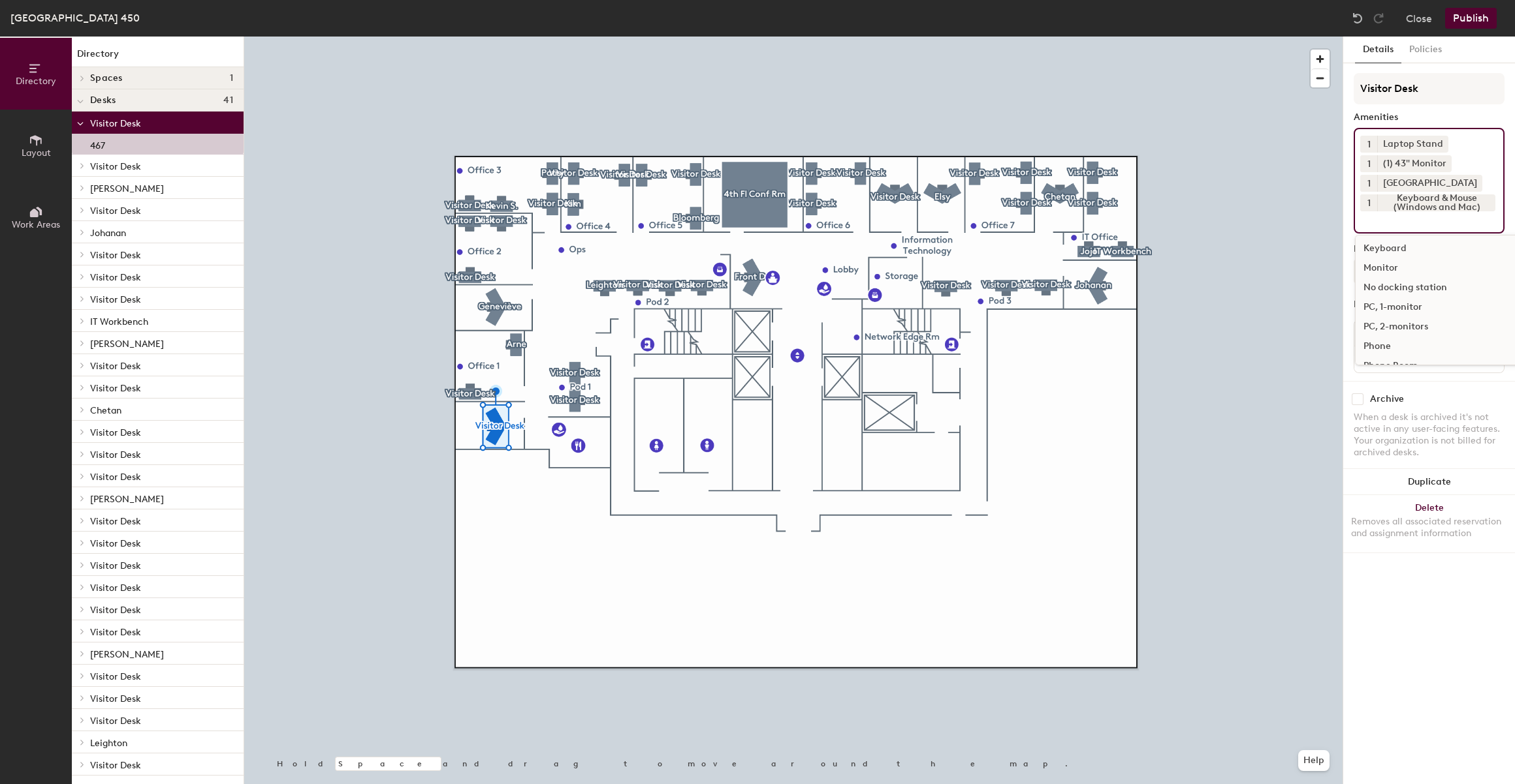
scroll to position [142, 0]
click at [1449, 265] on div "Docking station (Windows and Mac)" at bounding box center [1442, 265] width 174 height 19
click at [1465, 181] on div at bounding box center [1473, 183] width 14 height 10
click at [1480, 18] on button "Publish" at bounding box center [1471, 18] width 52 height 21
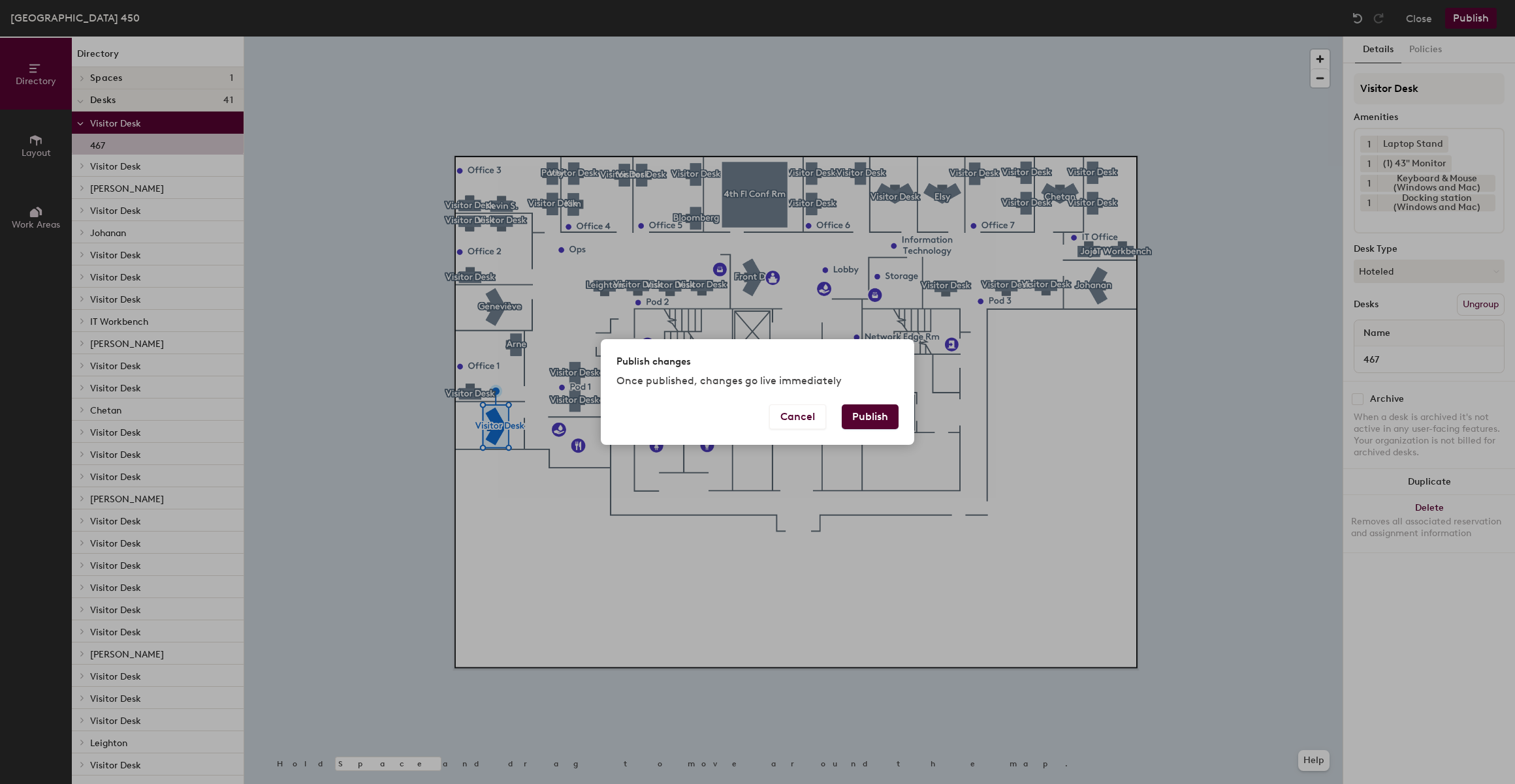
drag, startPoint x: 822, startPoint y: 367, endPoint x: 850, endPoint y: 404, distance: 46.4
click at [826, 366] on div "Publish changes" at bounding box center [757, 362] width 282 height 14
click at [867, 413] on button "Publish" at bounding box center [869, 416] width 57 height 24
